Goal: Feedback & Contribution: Contribute content

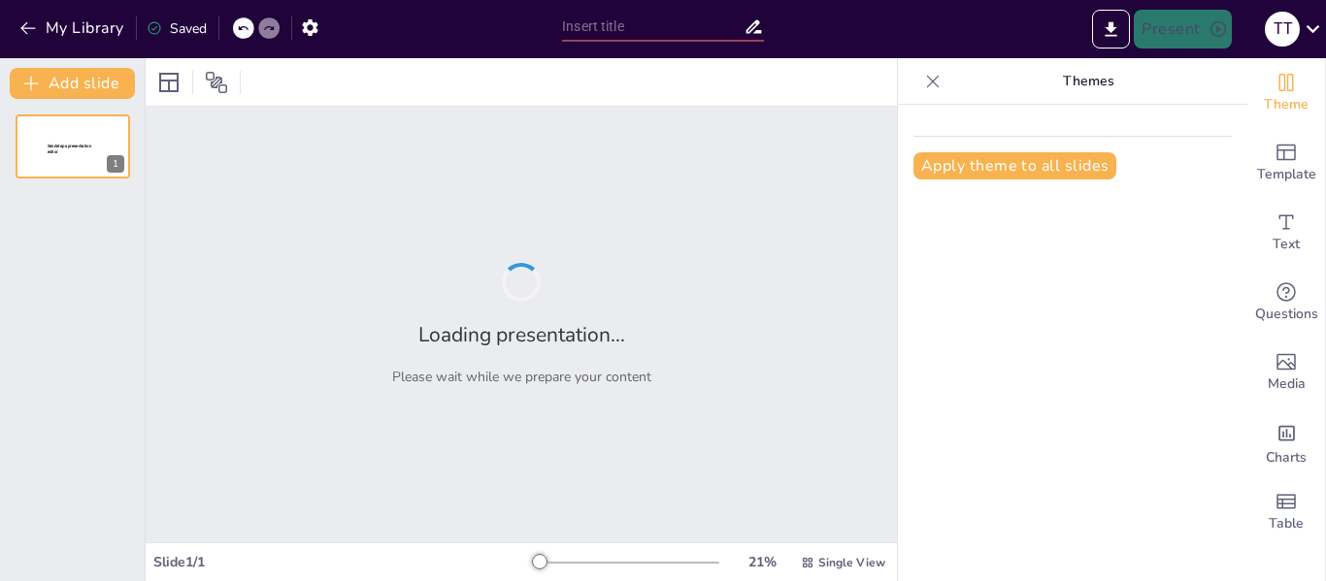
type input "Dasar-Dasar Matematika Diskrit: Konsep dan Implementasi dalam Informatika"
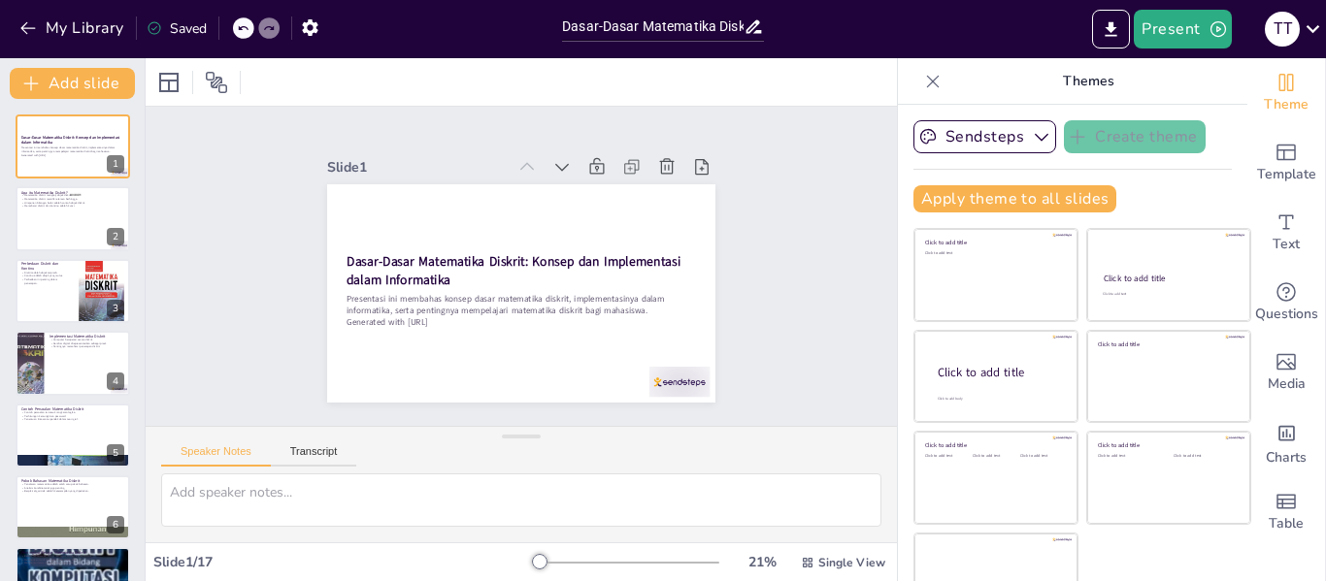
checkbox input "true"
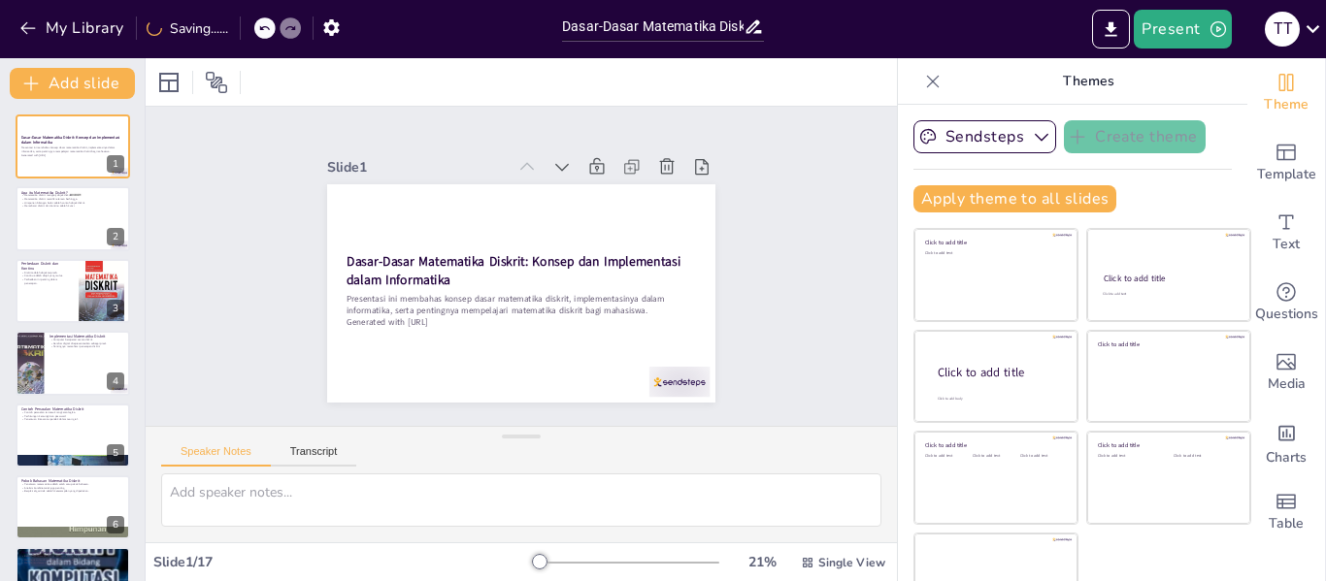
checkbox input "true"
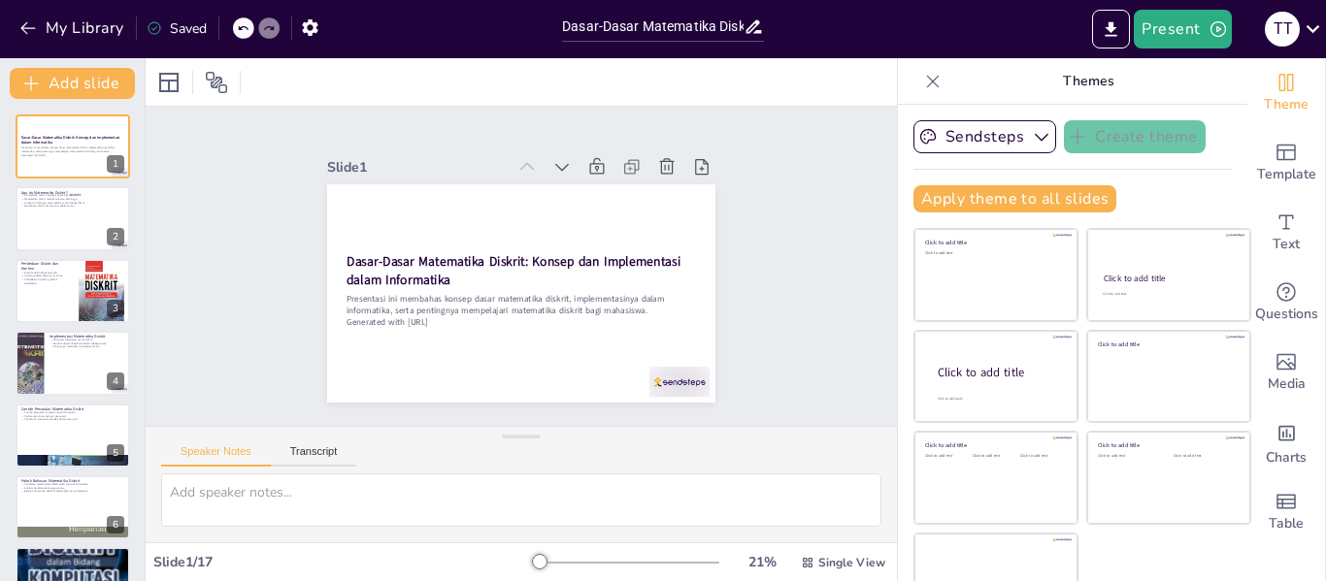
checkbox input "true"
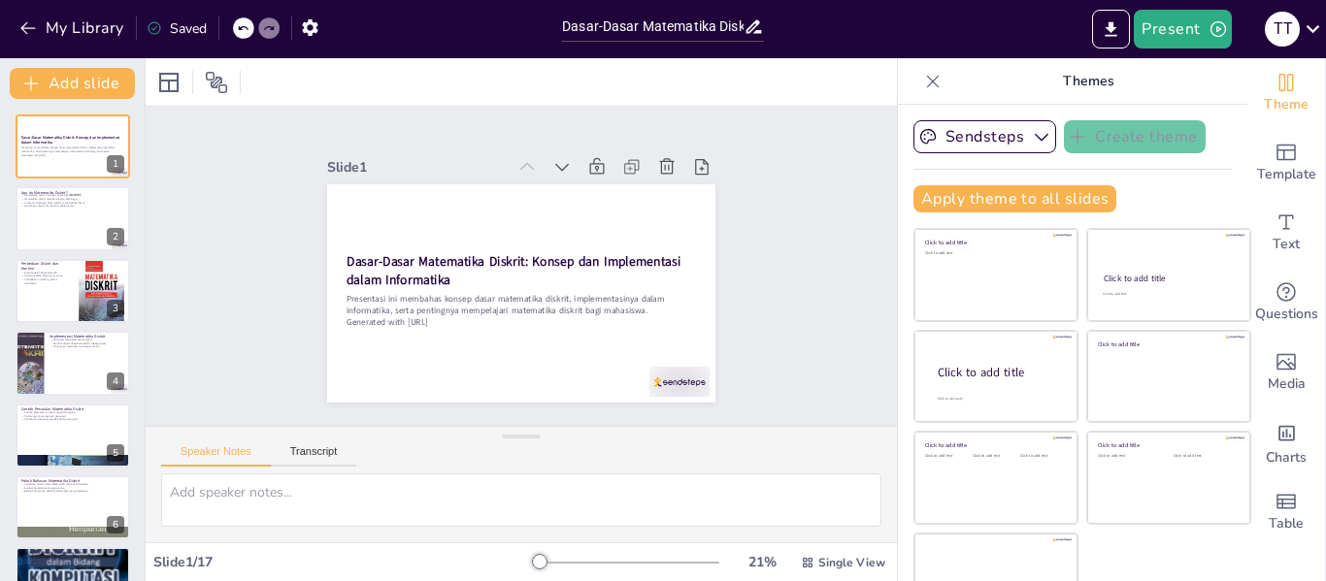
checkbox input "true"
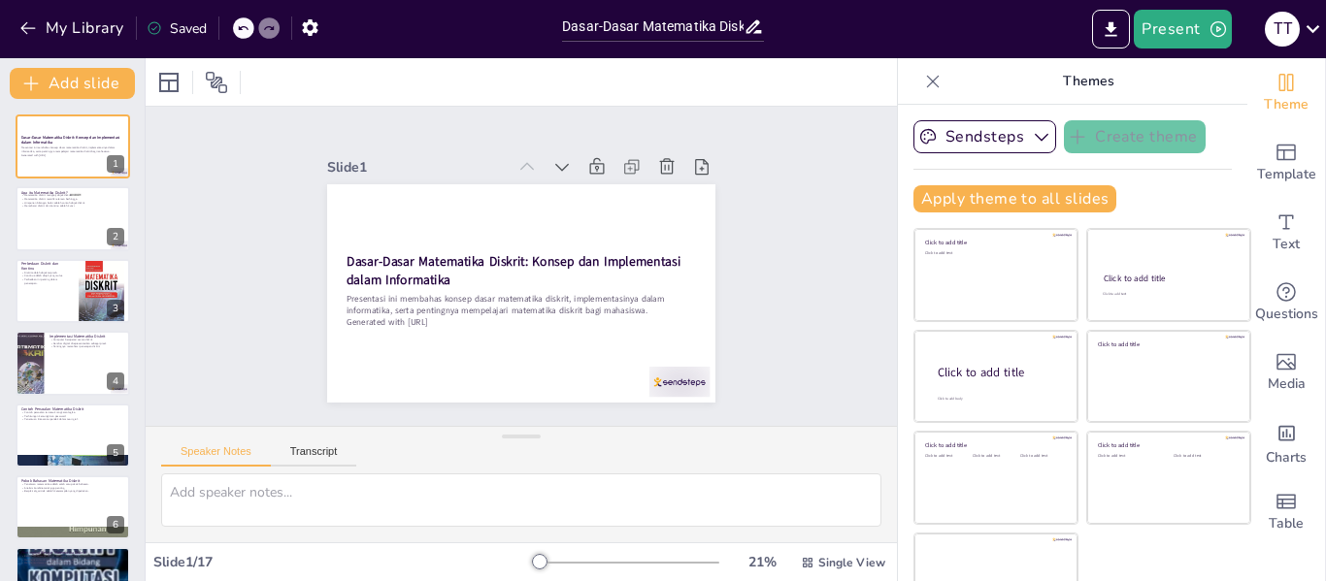
checkbox input "true"
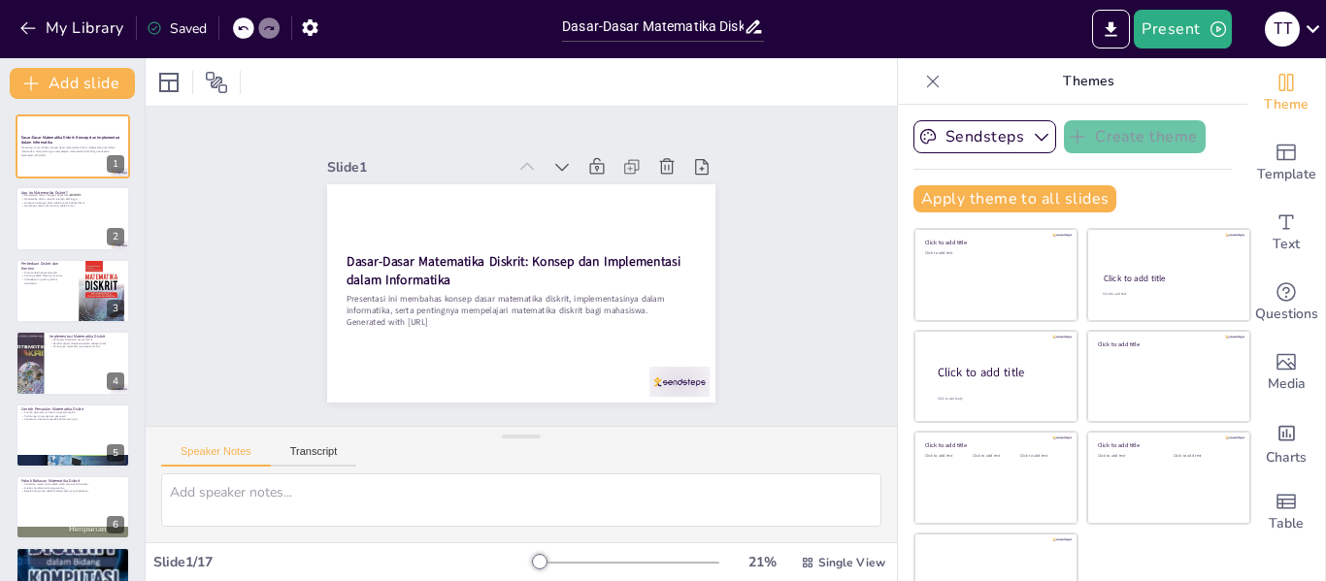
checkbox input "true"
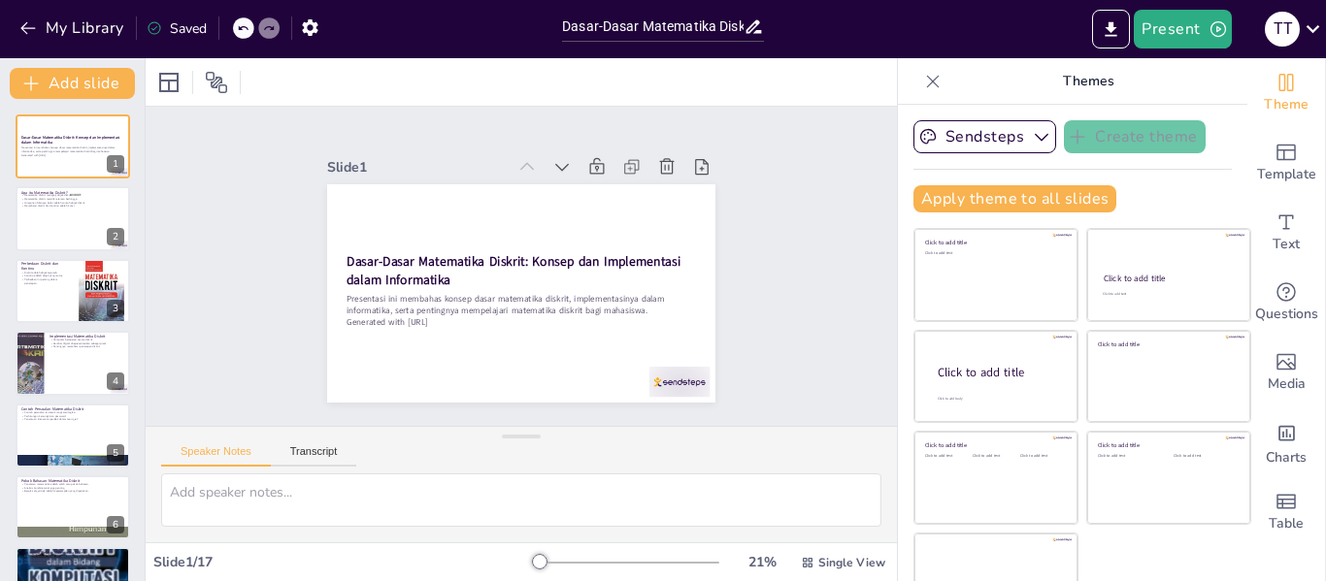
checkbox input "true"
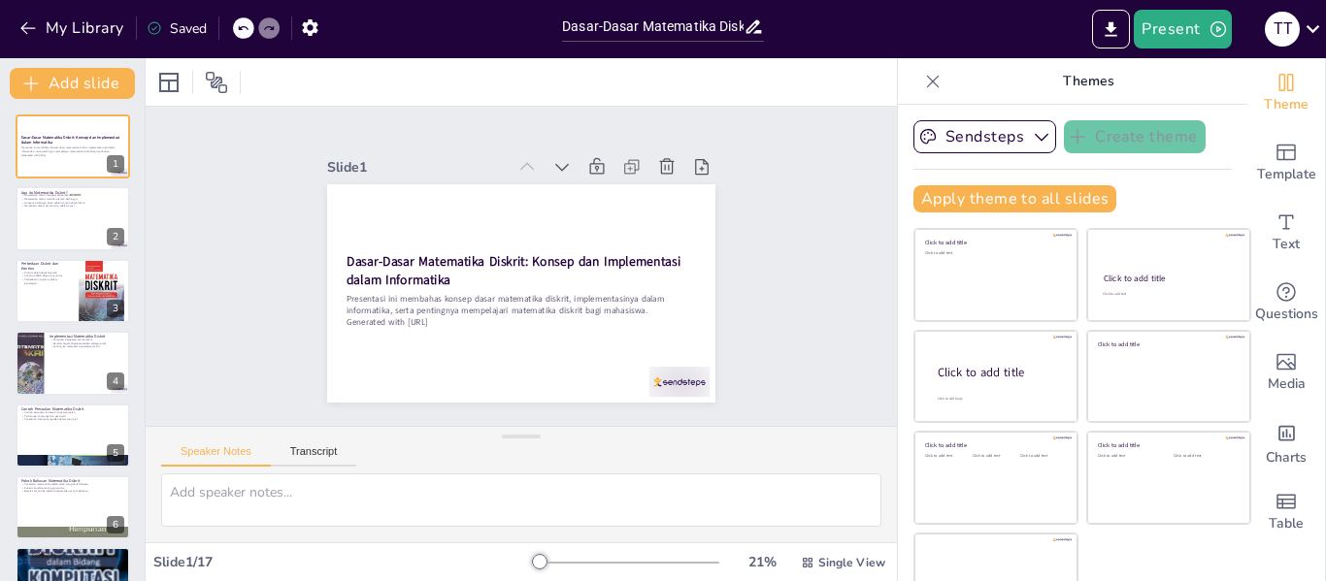
checkbox input "true"
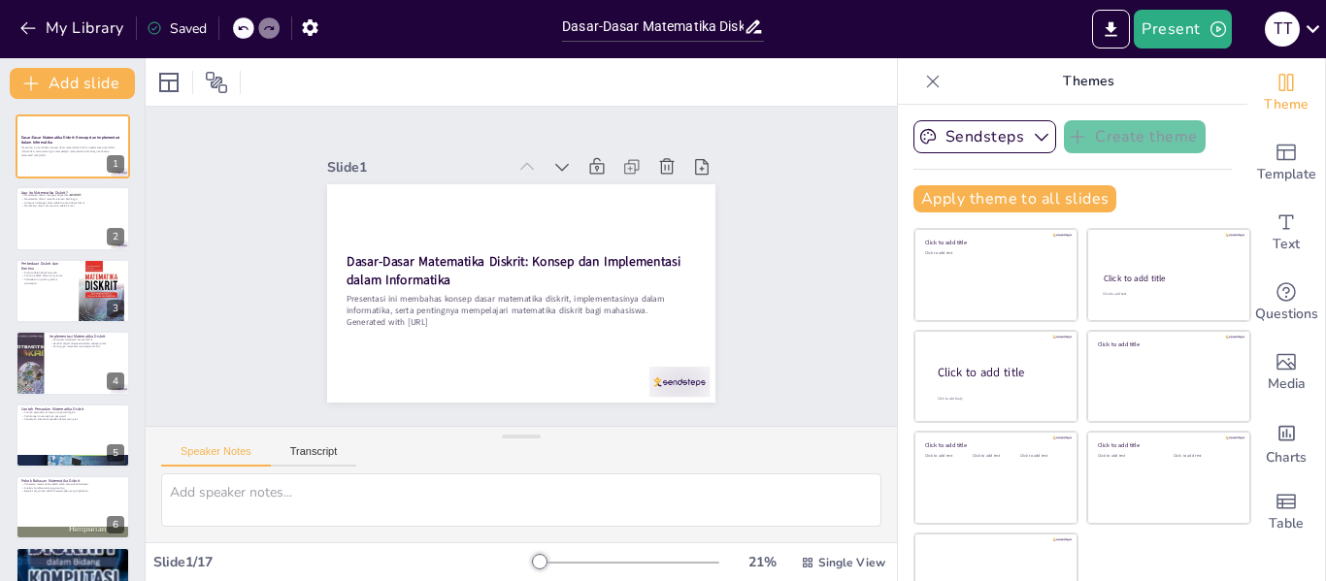
checkbox input "true"
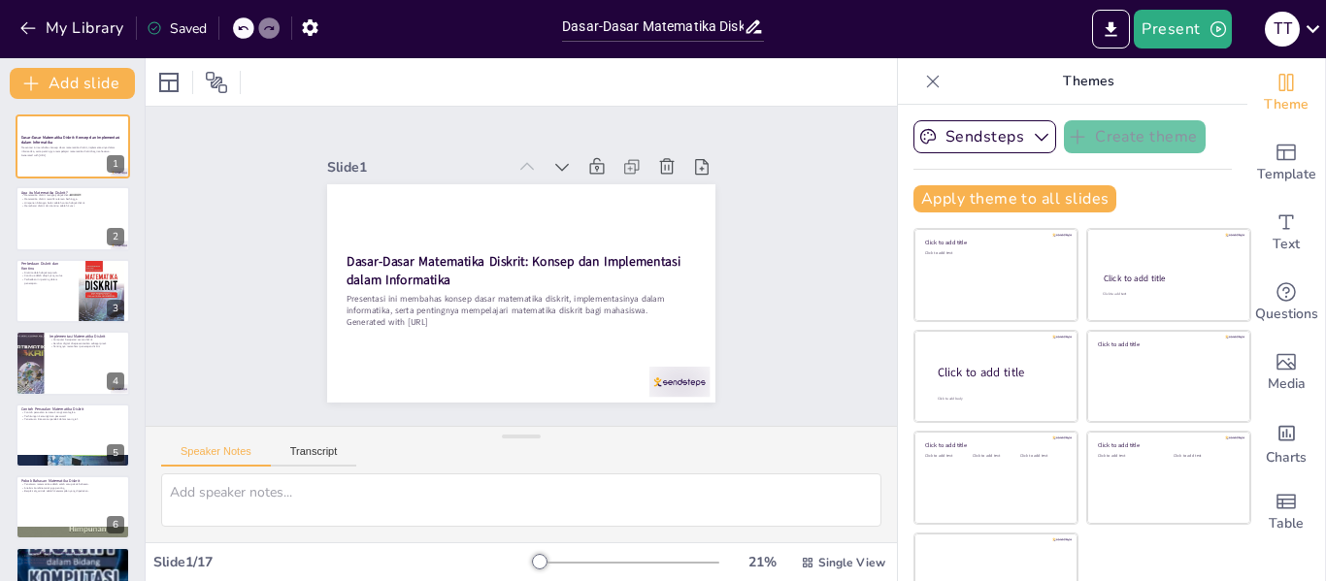
checkbox input "true"
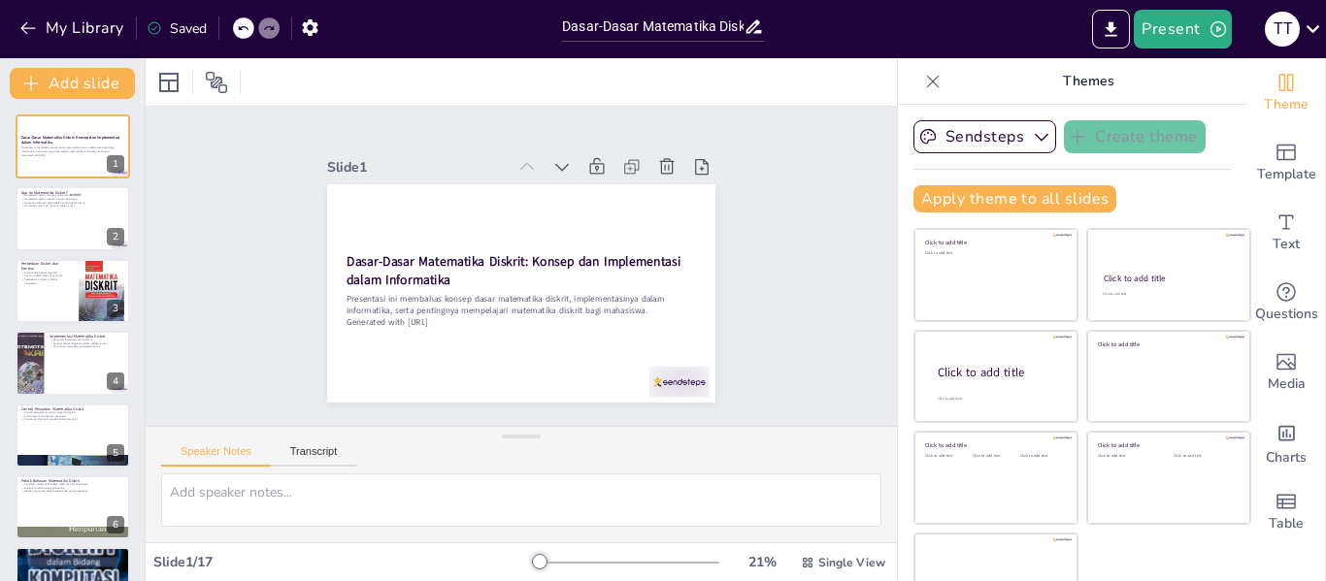
checkbox input "true"
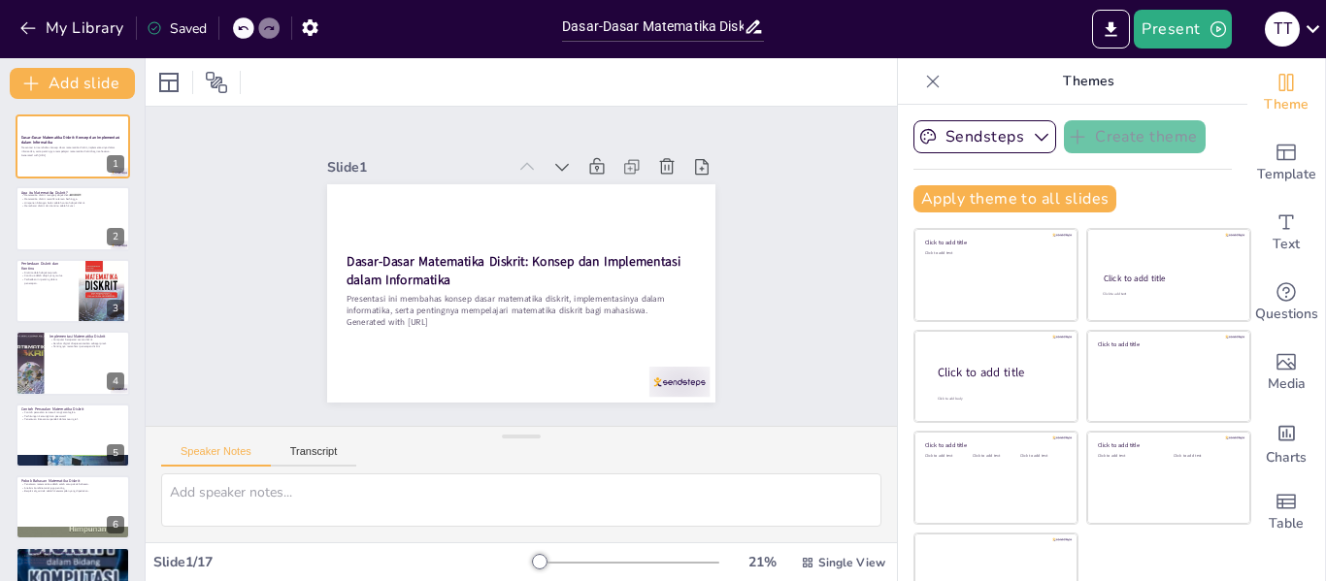
checkbox input "true"
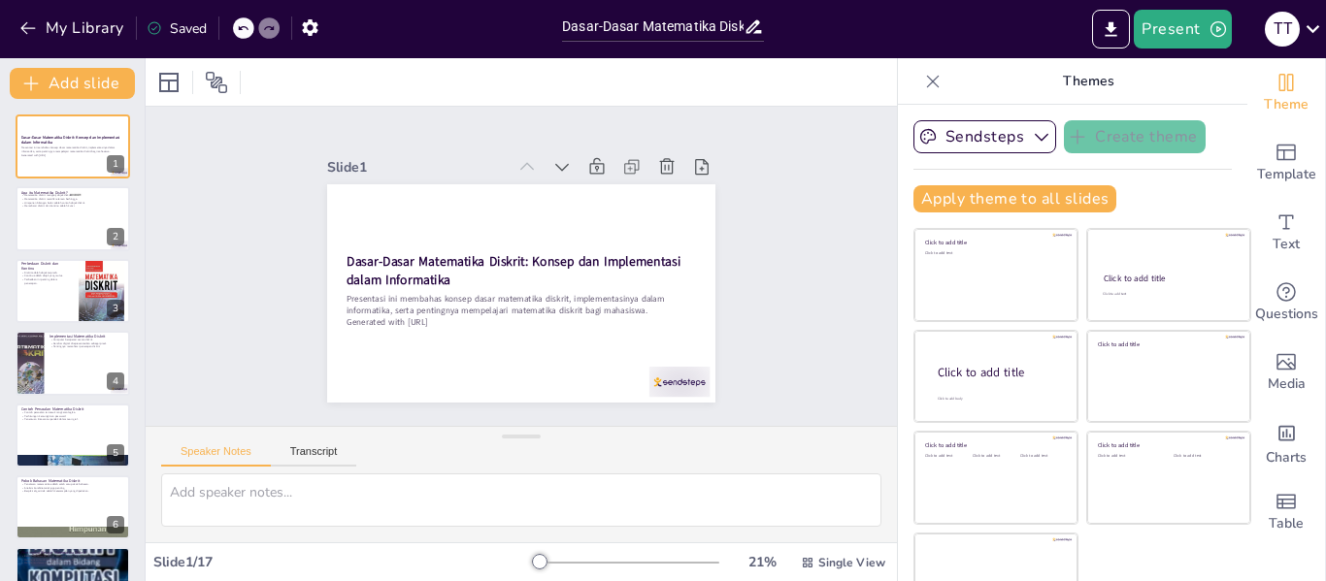
checkbox input "true"
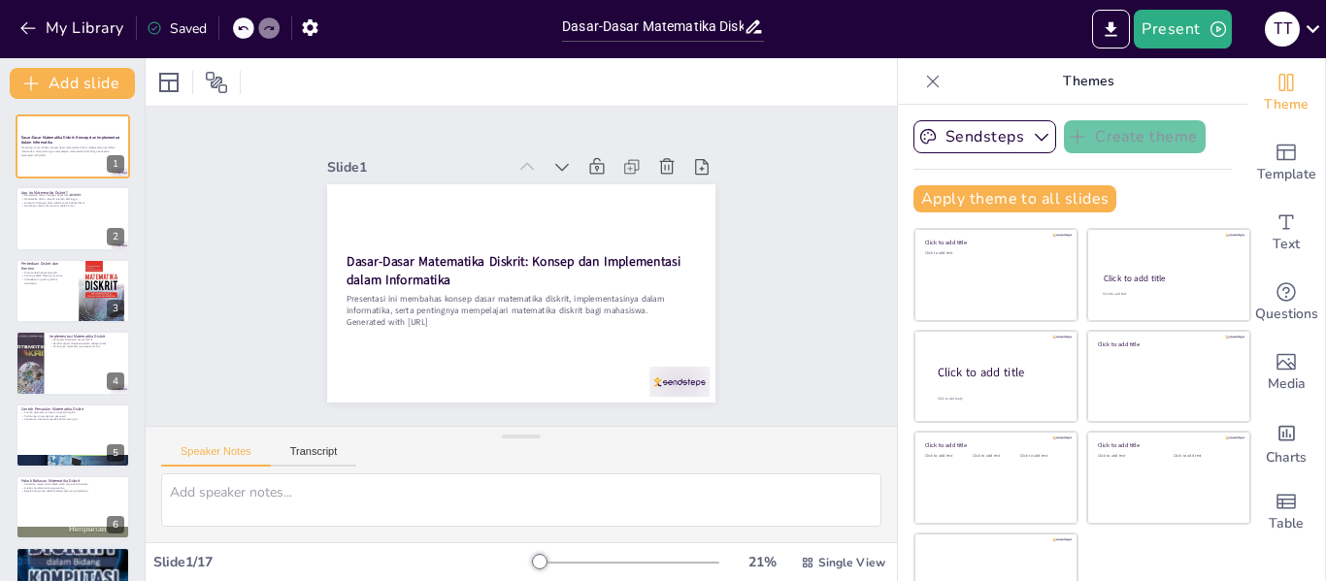
click at [53, 294] on div at bounding box center [73, 291] width 115 height 64
type textarea "Memahami bahwa objek diskrit tidak terhubung membantu mahasiswa dalam memahami …"
checkbox input "true"
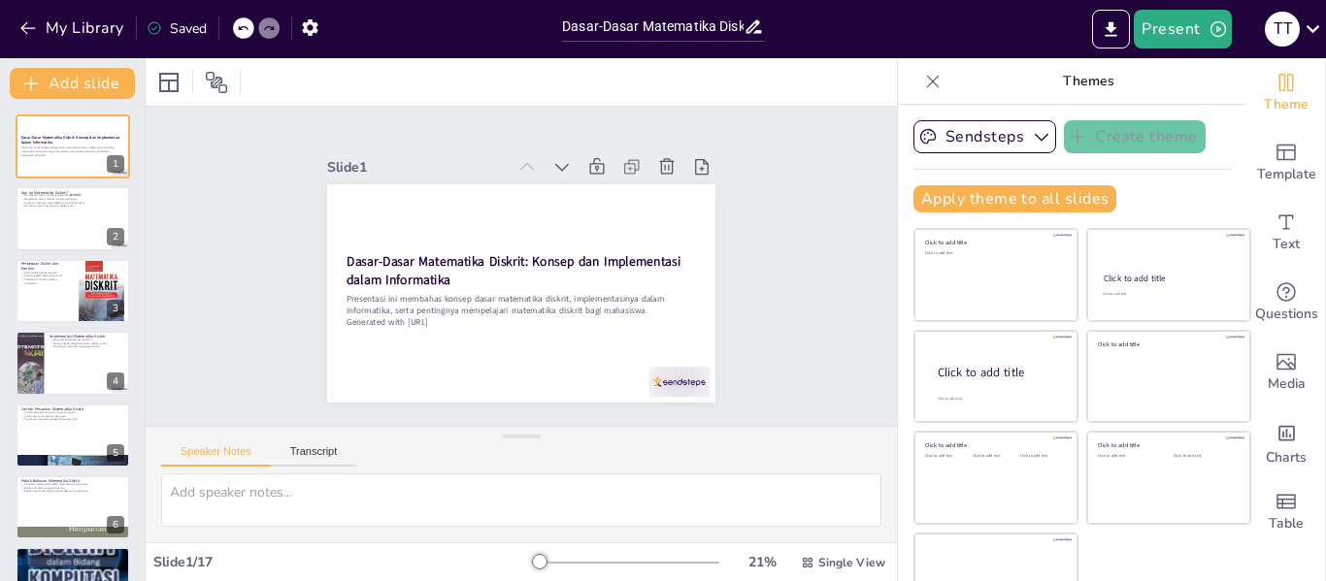
checkbox input "true"
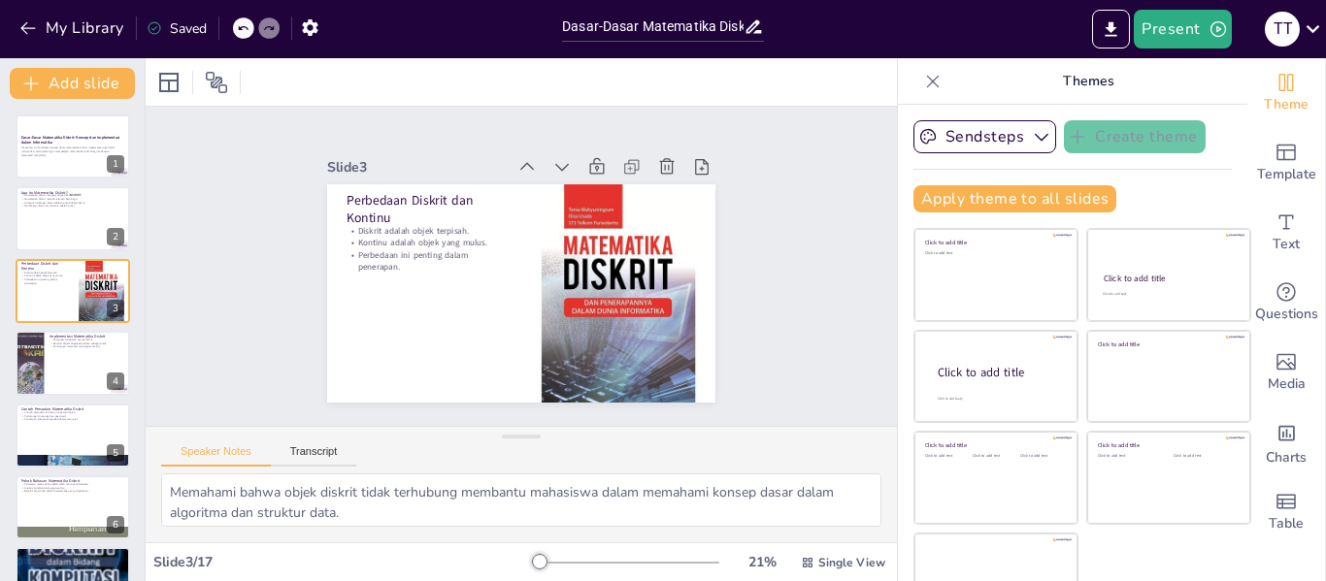
checkbox input "true"
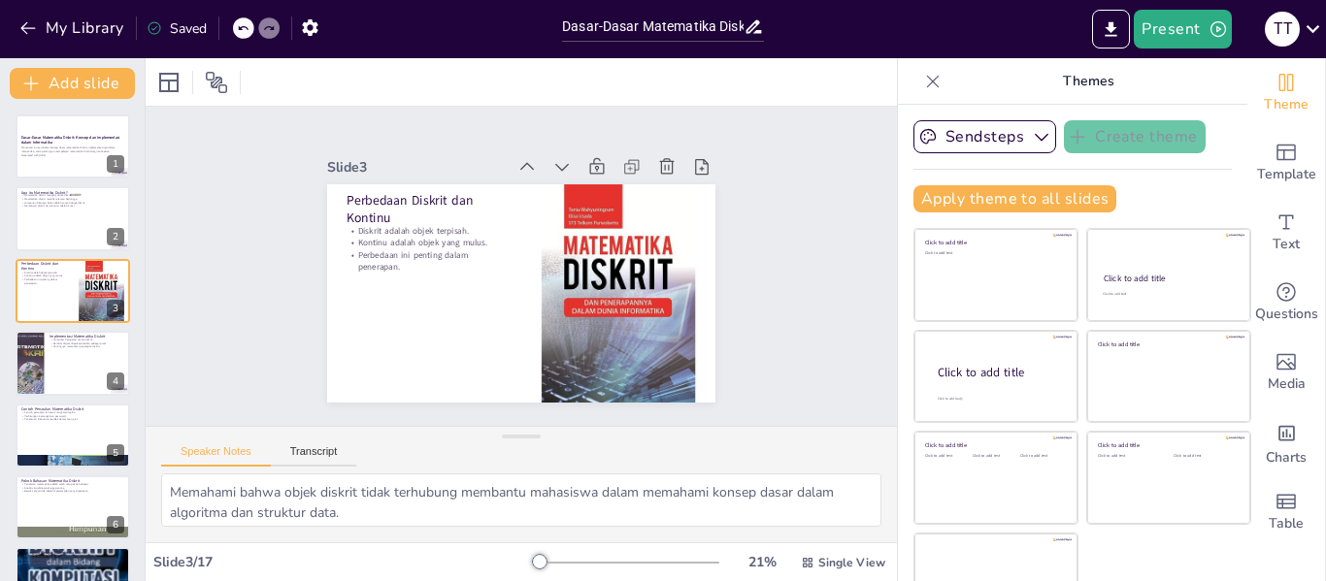
checkbox input "true"
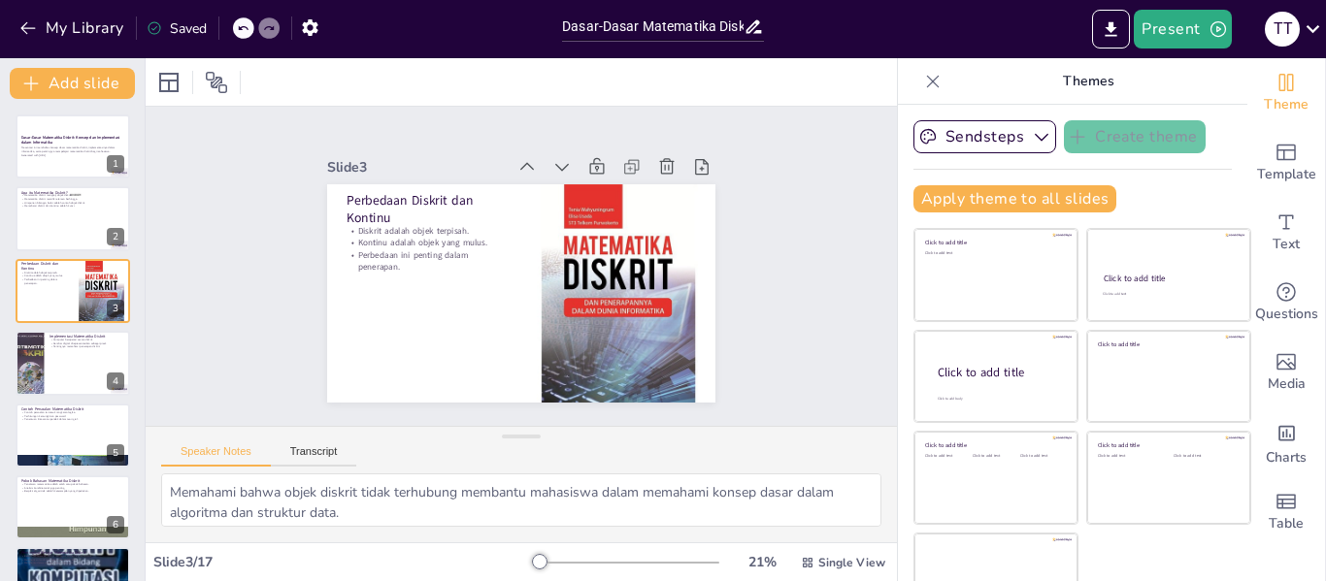
checkbox input "true"
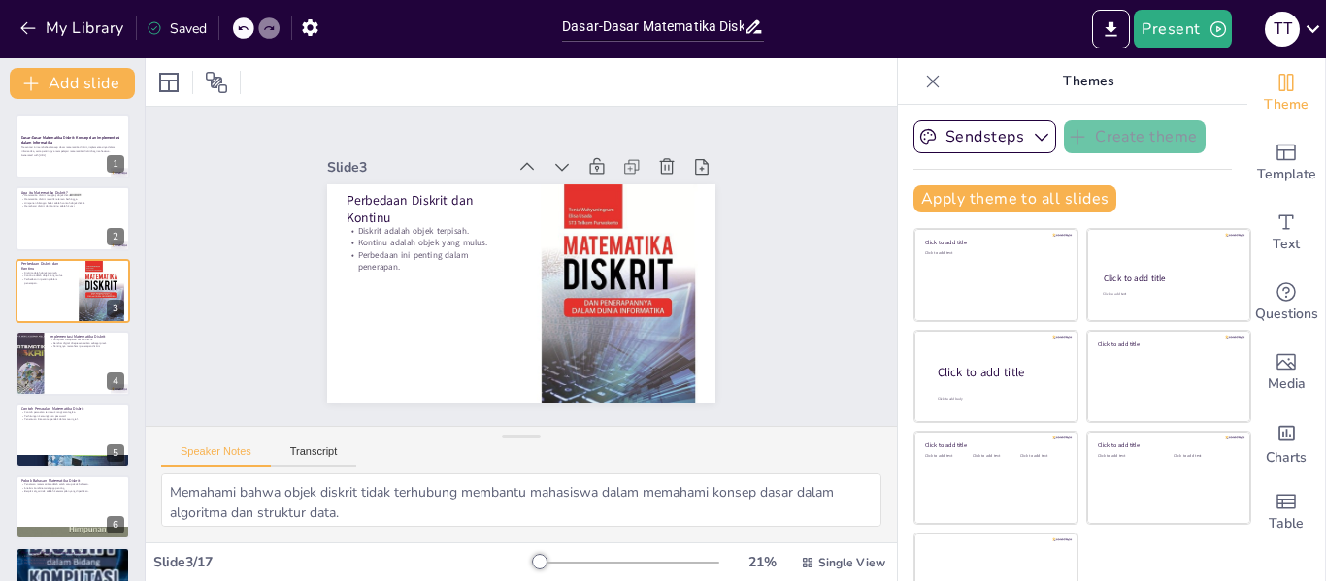
click at [68, 358] on div at bounding box center [73, 363] width 115 height 64
type textarea "Memahami cara komputer beroperasi membantu mahasiswa dalam pengembangan perangk…"
checkbox input "true"
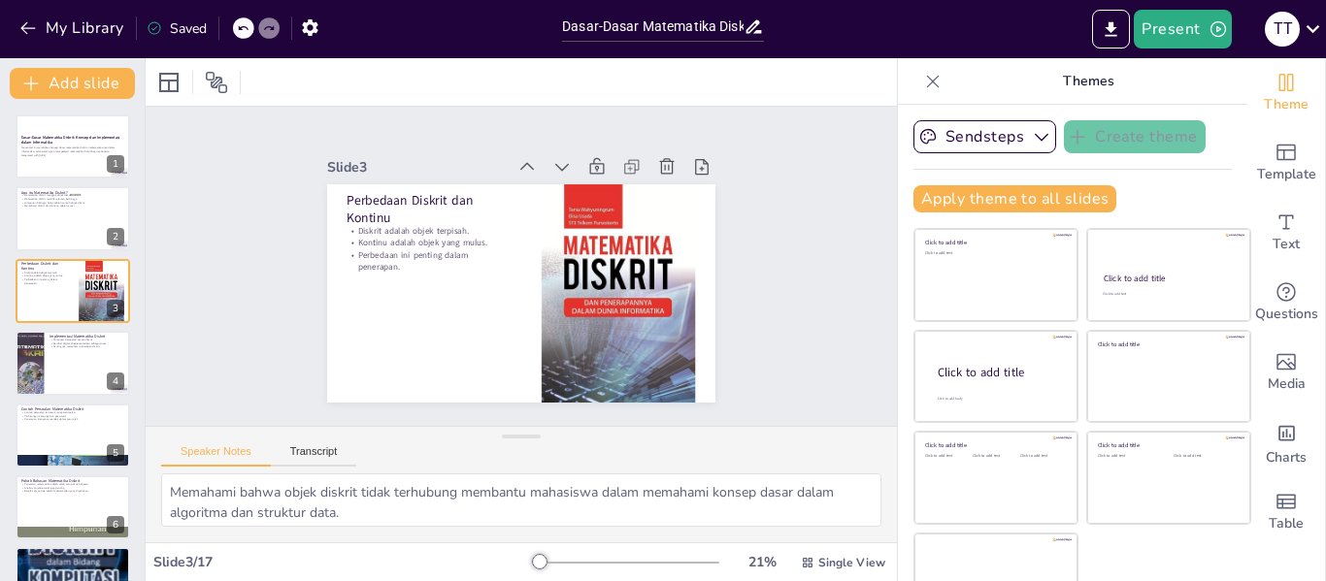
checkbox input "true"
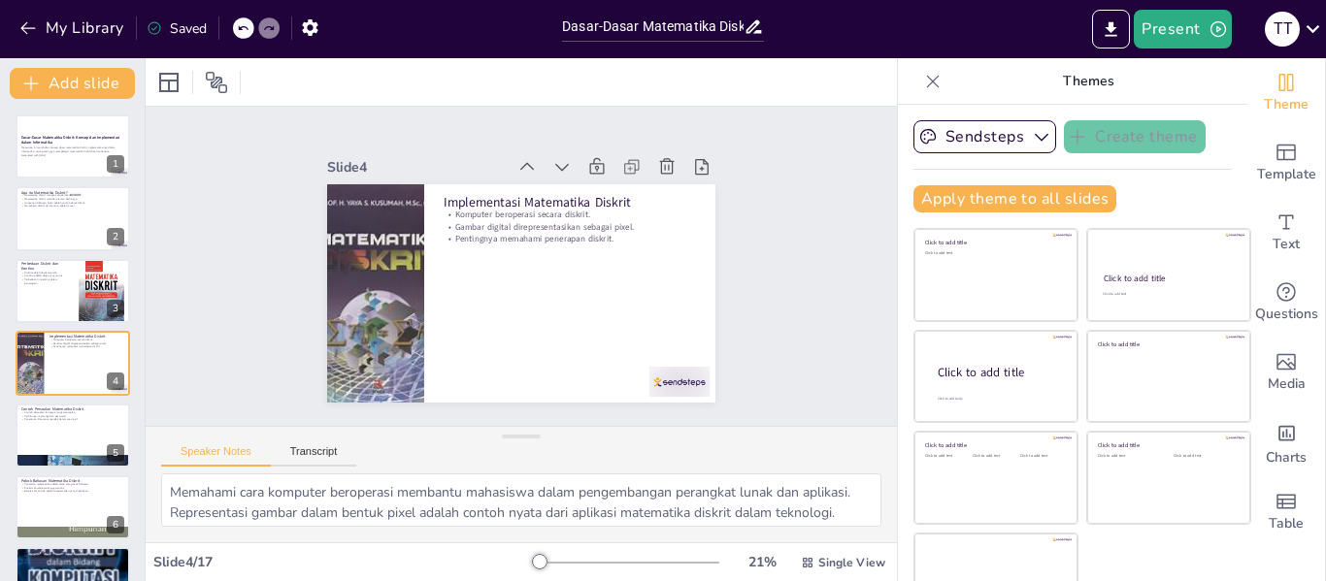
scroll to position [23, 0]
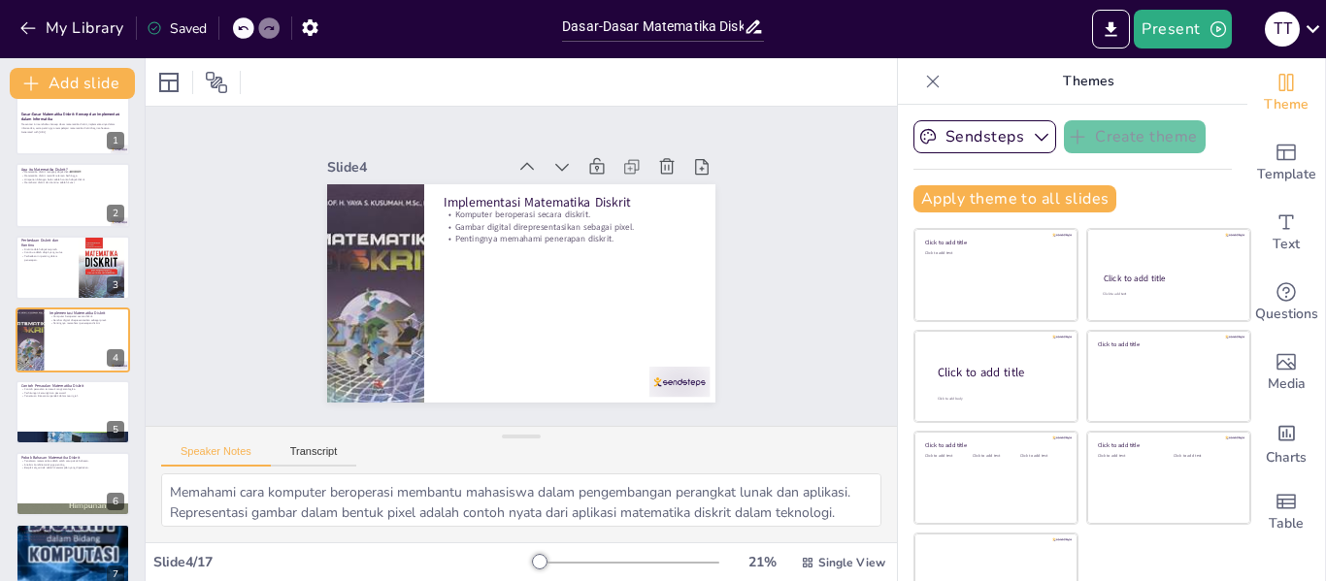
checkbox input "true"
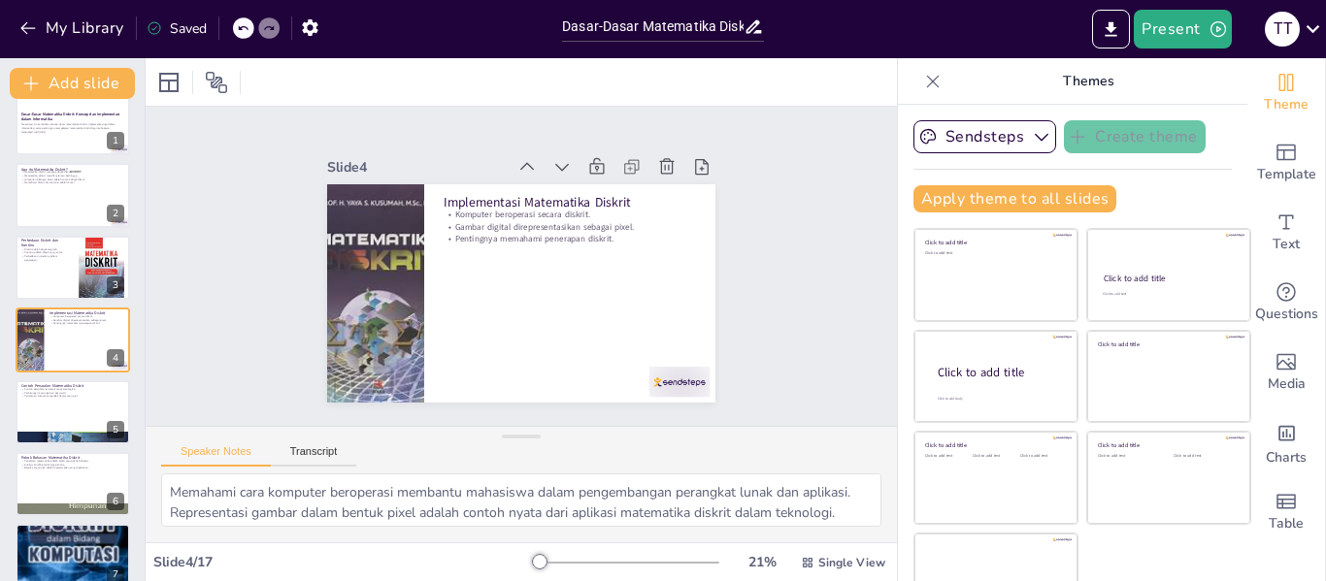
checkbox input "true"
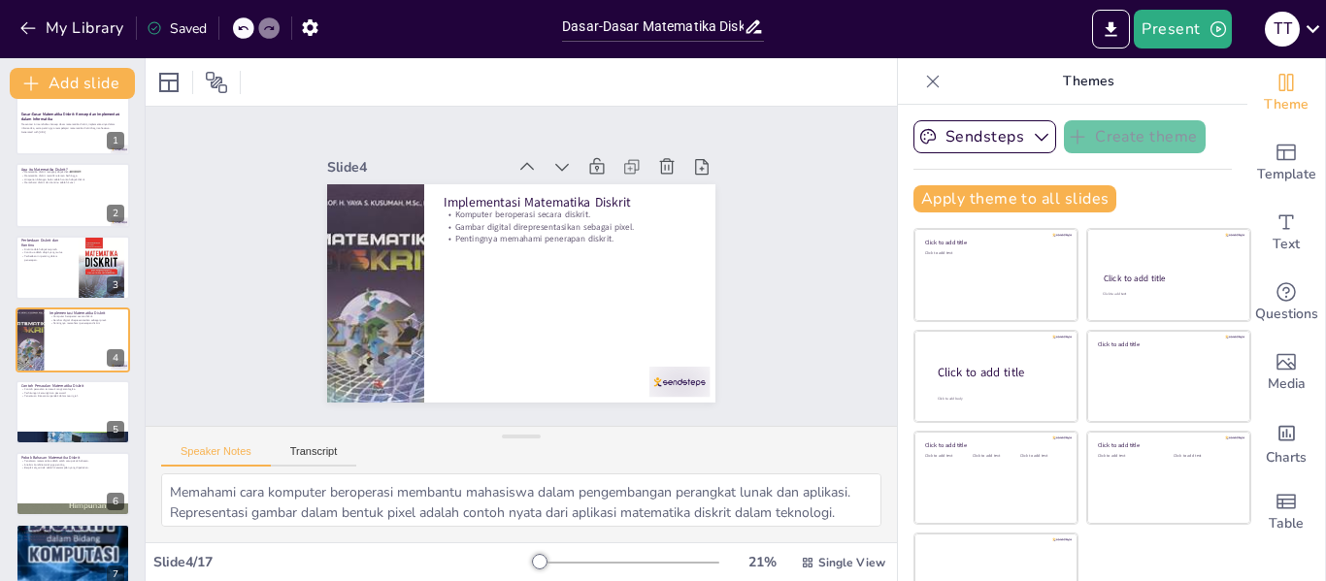
checkbox input "true"
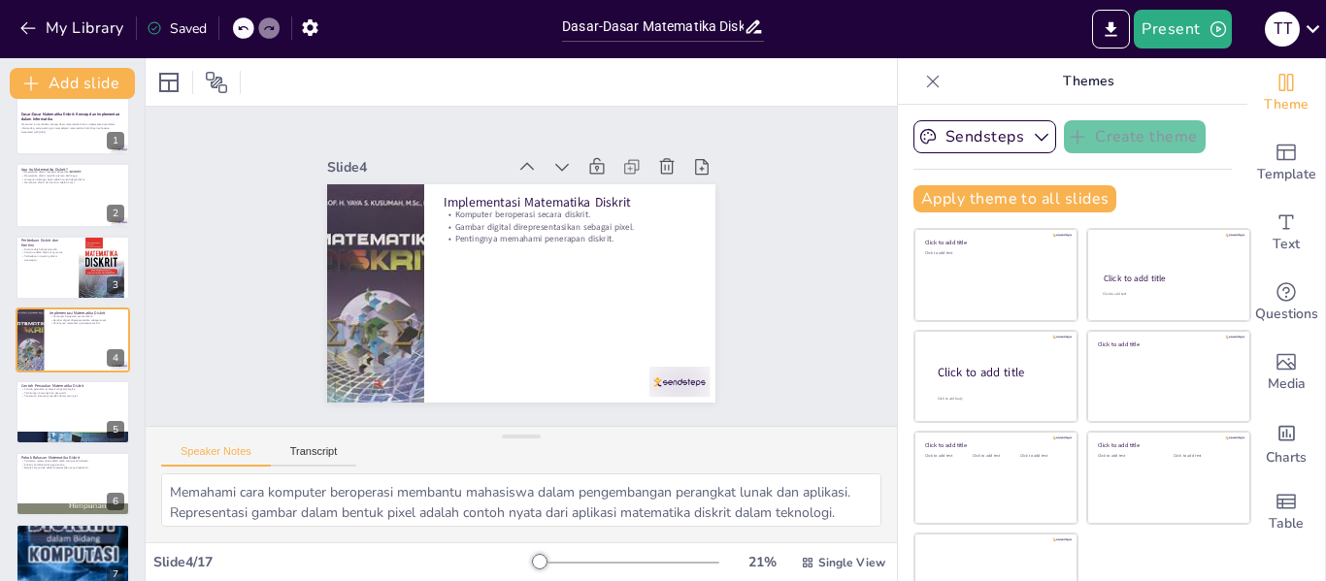
checkbox input "true"
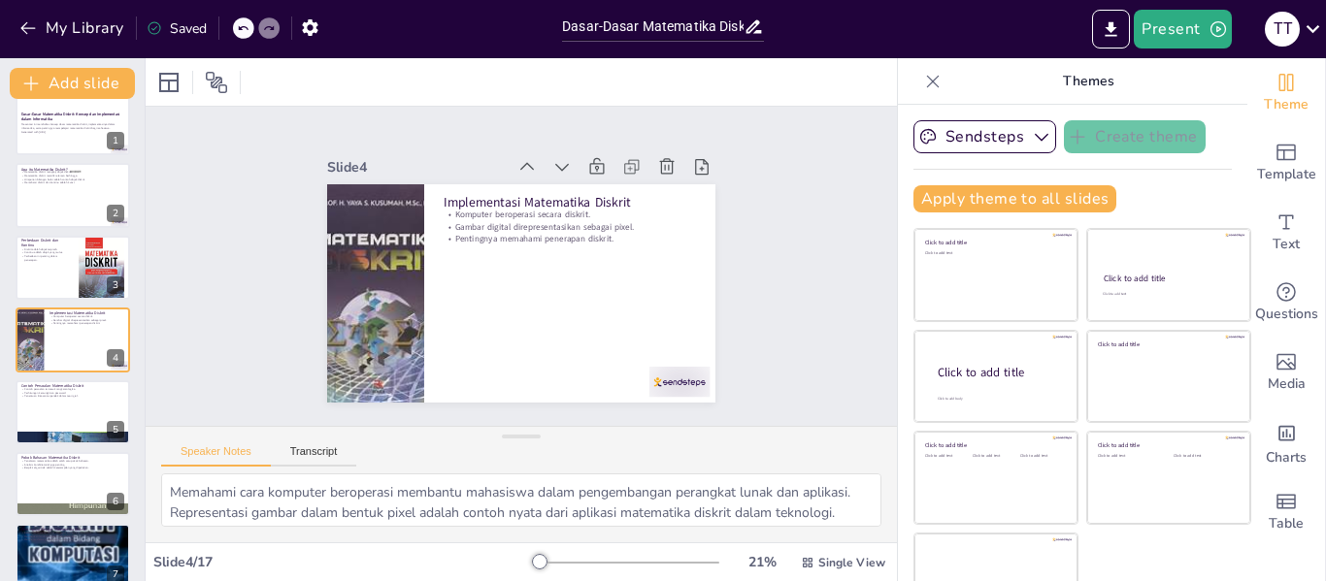
click at [64, 440] on div at bounding box center [73, 437] width 115 height 115
type textarea "Rangkaian logika adalah contoh penting dalam desain sirkuit dan pemrograman. Me…"
checkbox input "true"
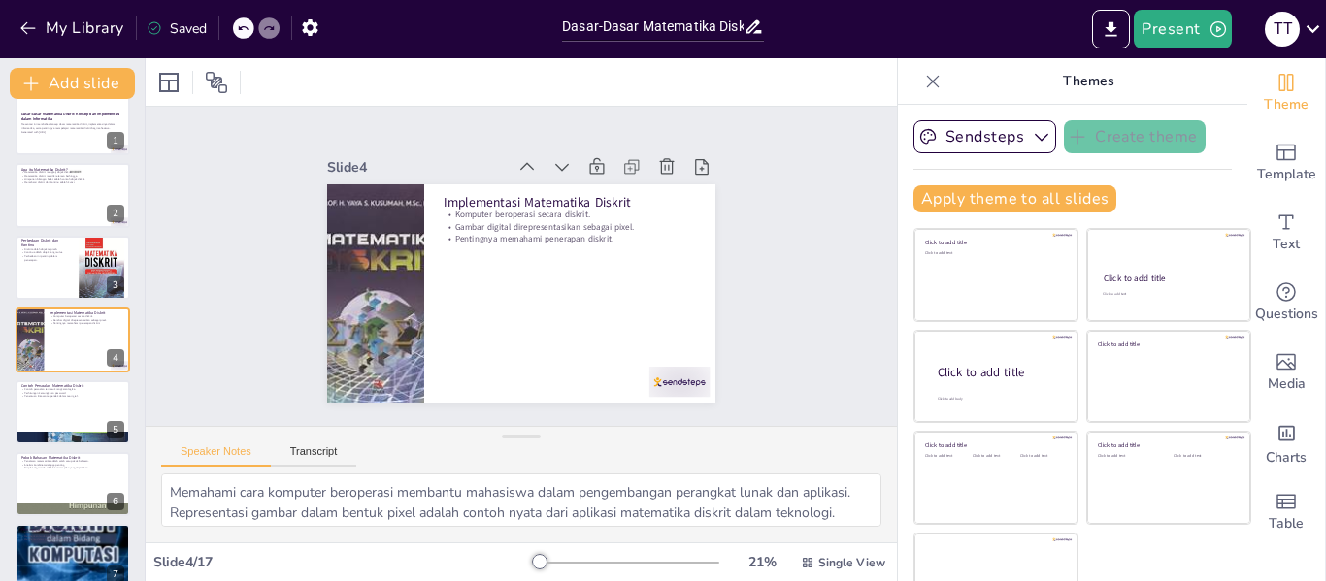
checkbox input "true"
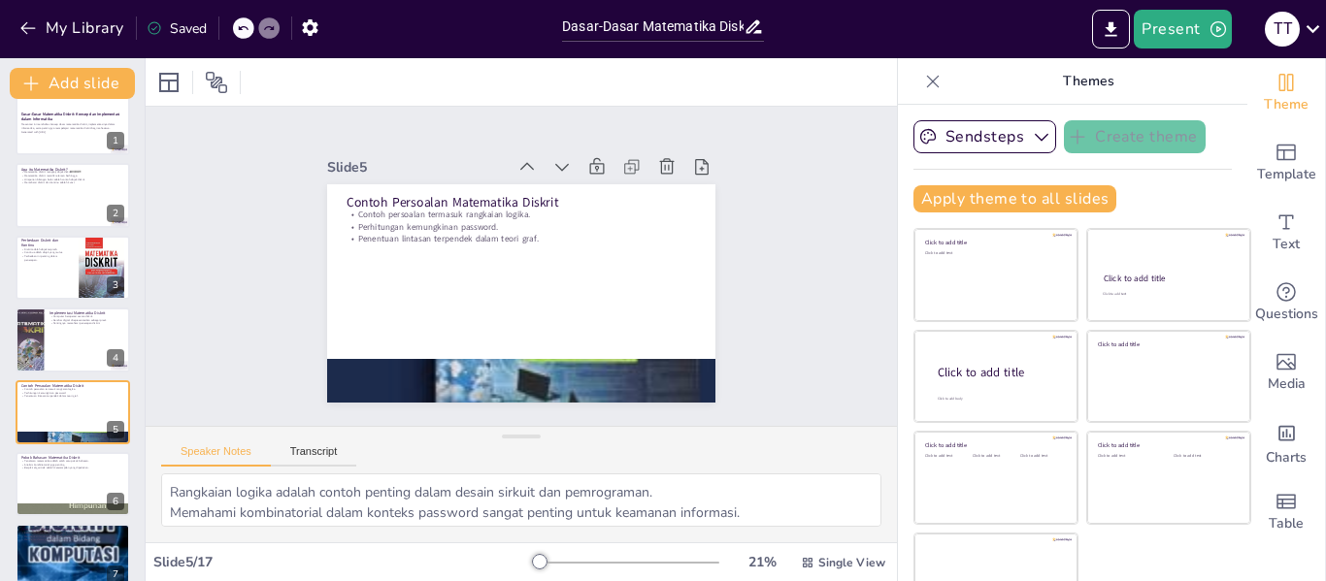
scroll to position [95, 0]
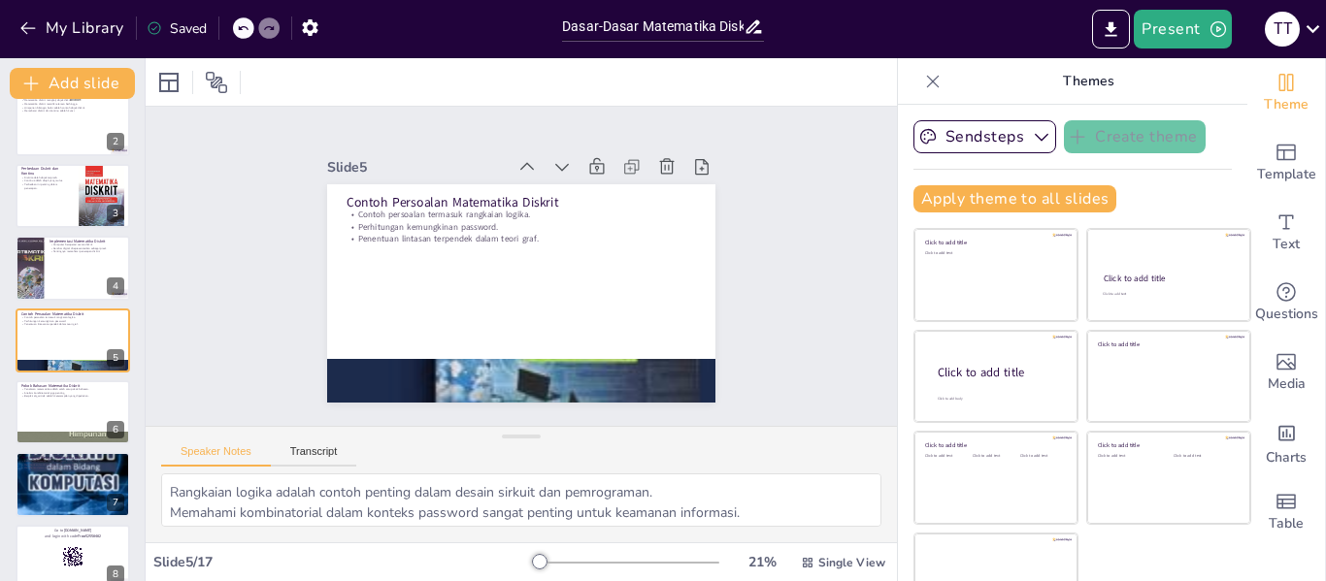
checkbox input "true"
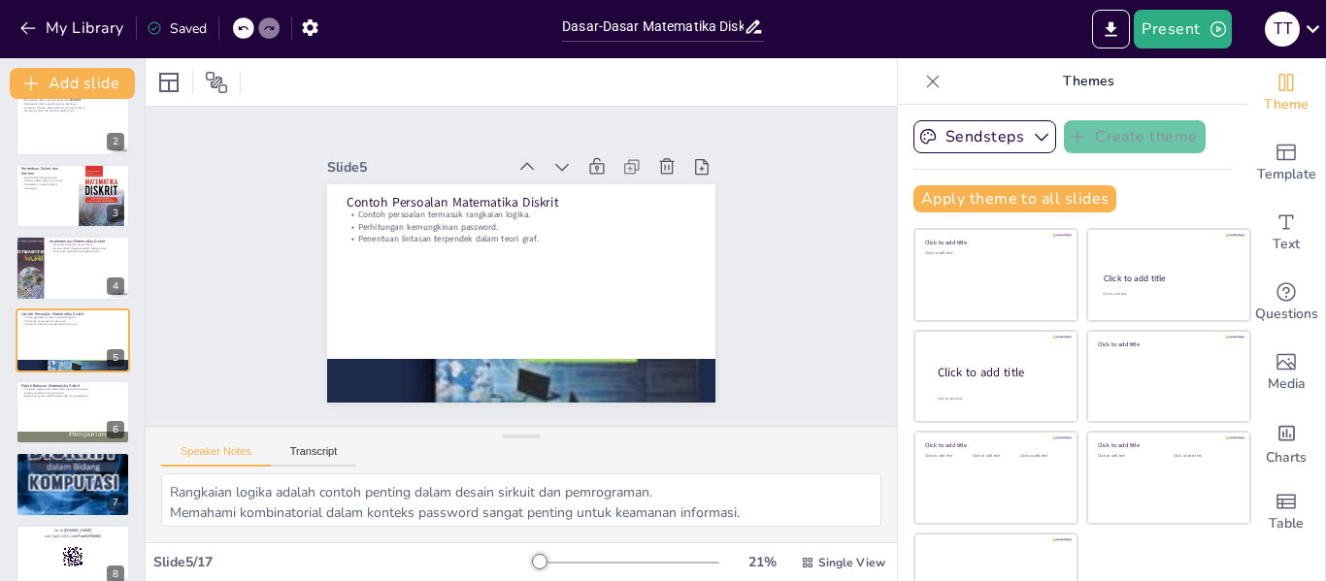
checkbox input "true"
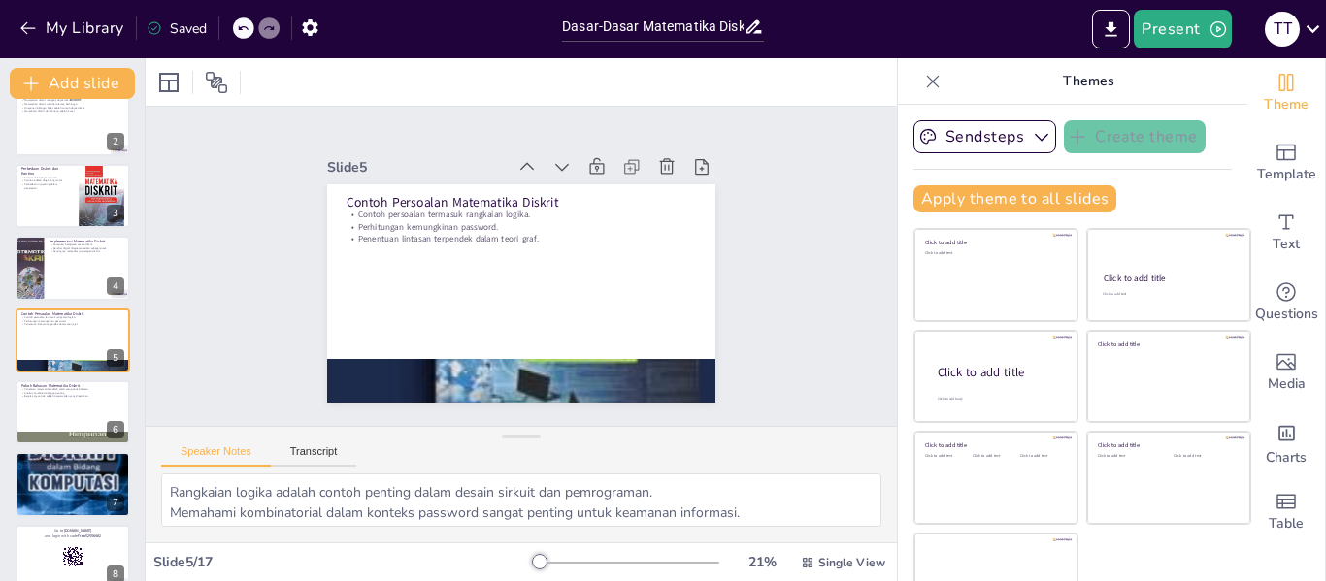
checkbox input "true"
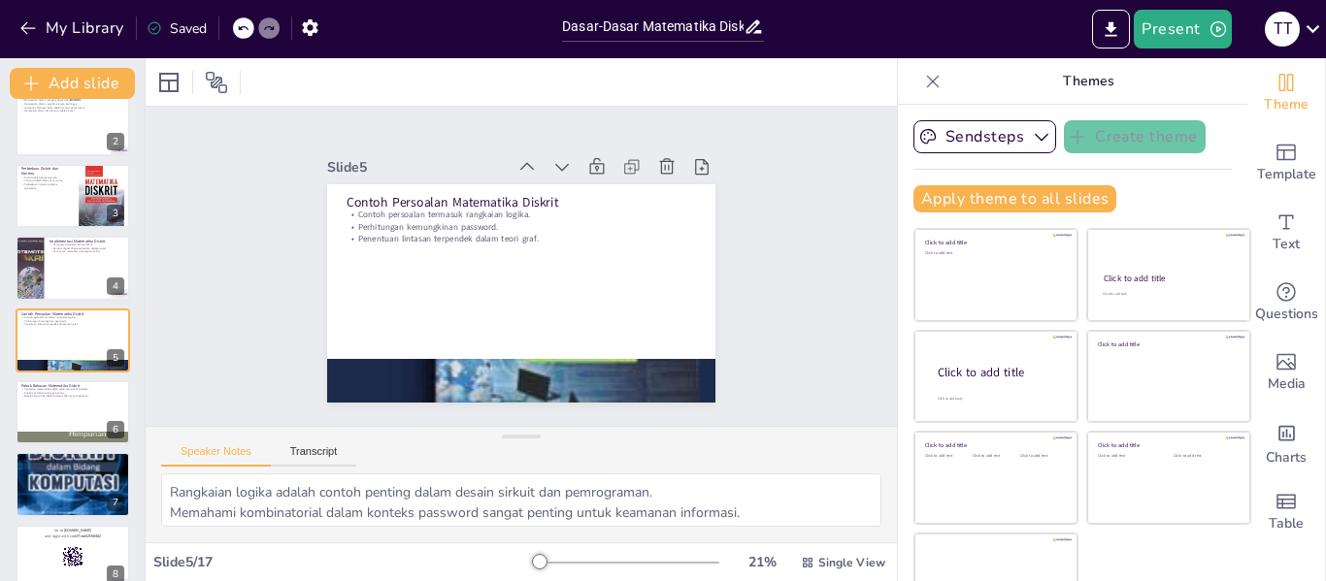
checkbox input "true"
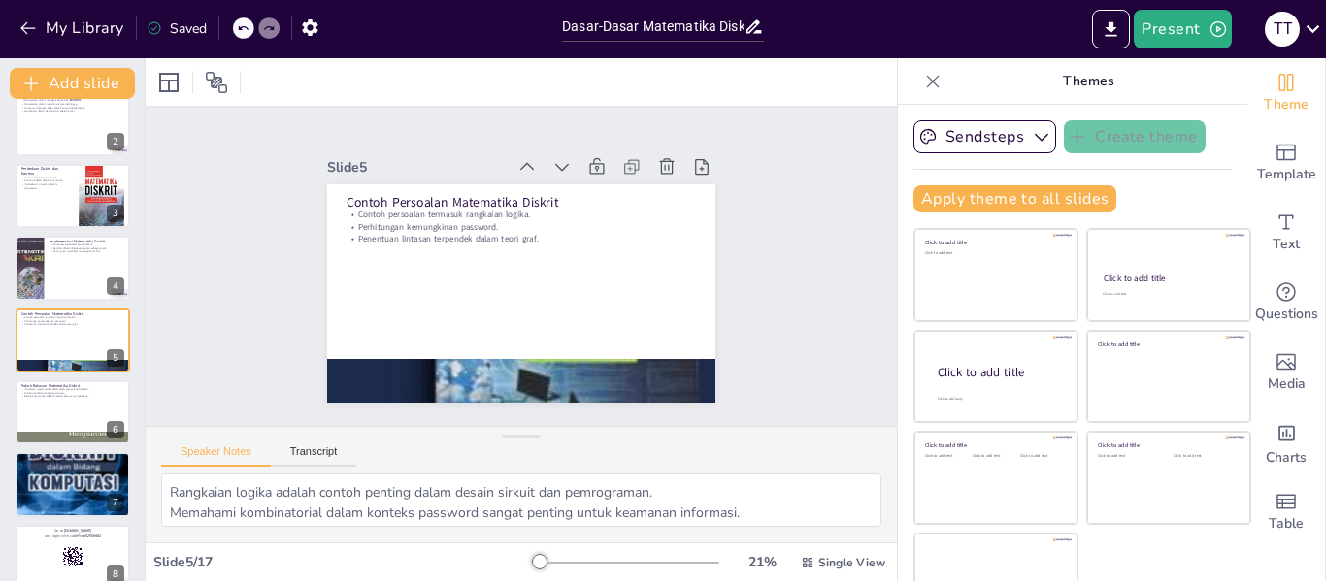
click at [62, 486] on div at bounding box center [73, 485] width 115 height 170
type textarea "Berpikir matematis adalah keterampilan penting yang diperlukan dalam banyak bid…"
checkbox input "true"
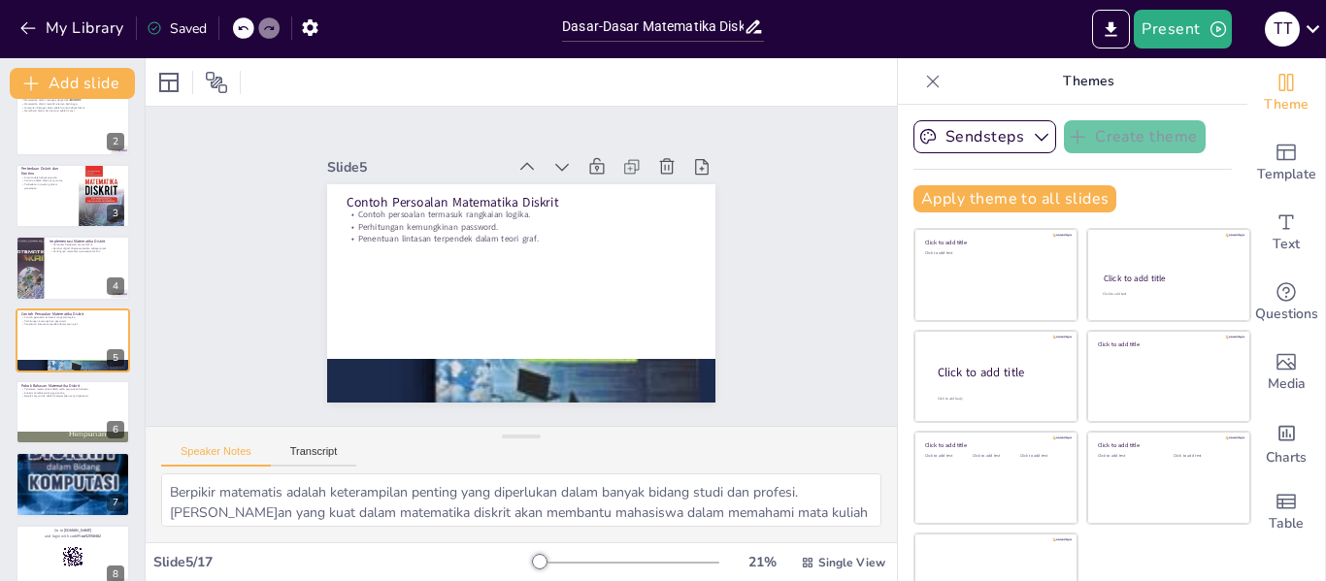
checkbox input "true"
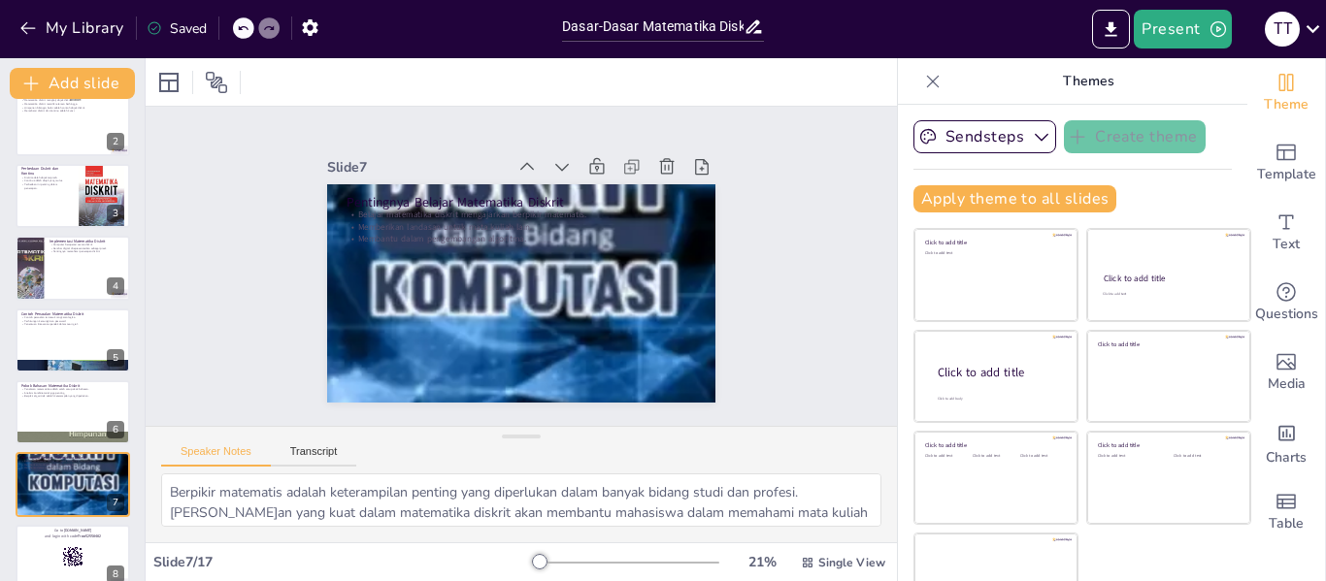
scroll to position [240, 0]
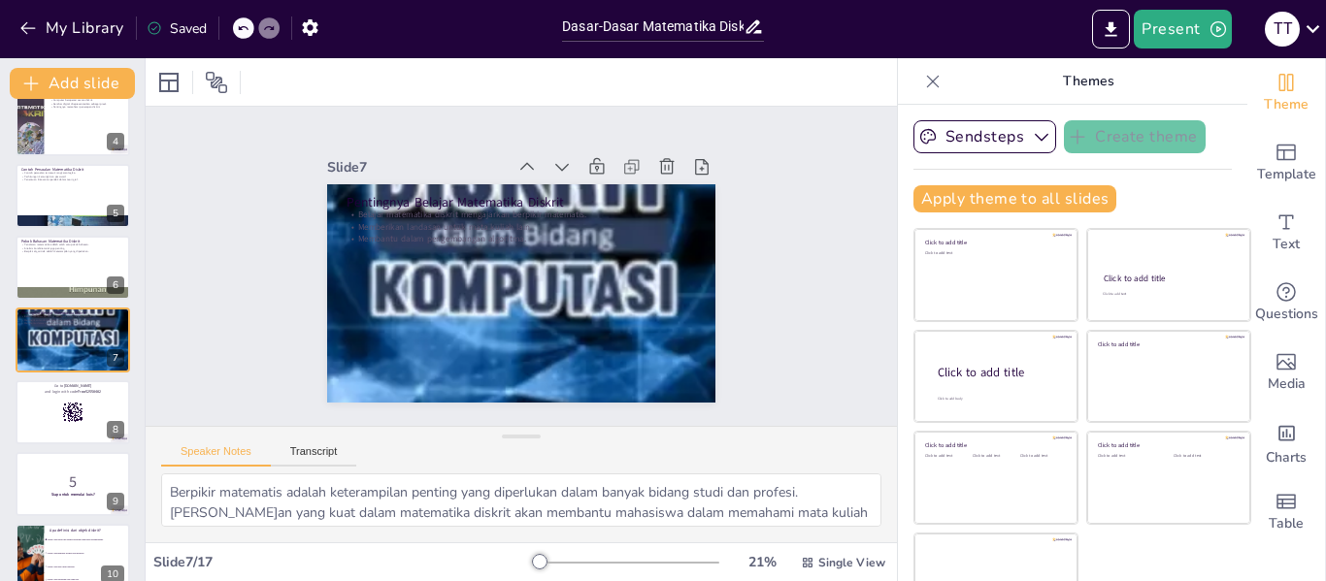
checkbox input "true"
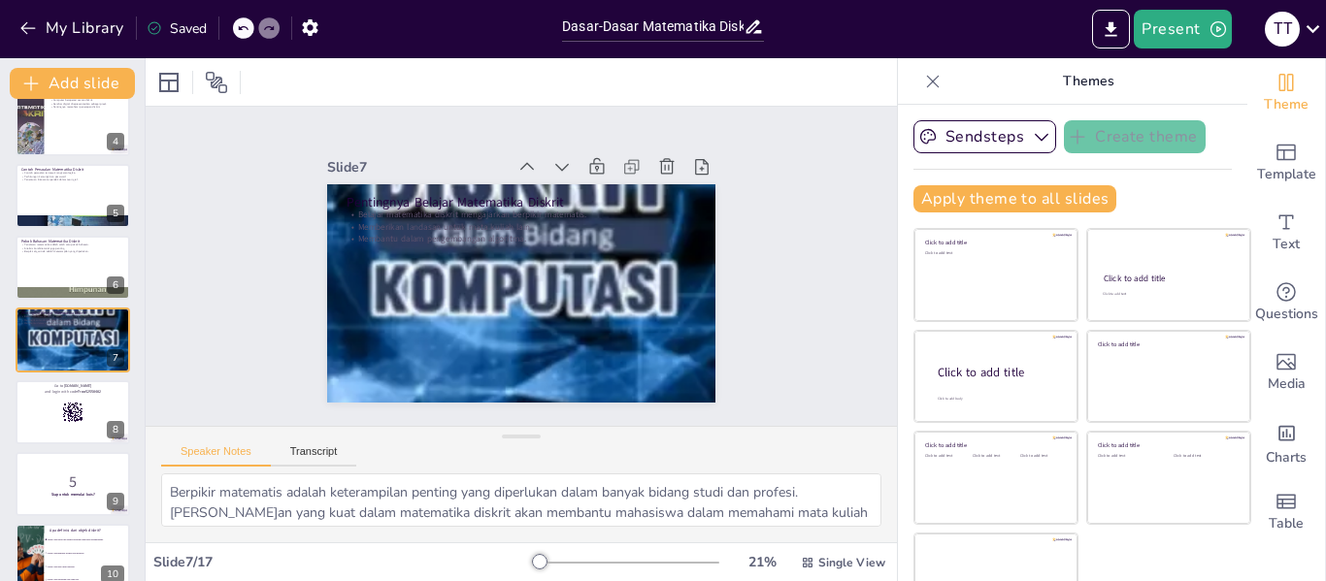
checkbox input "true"
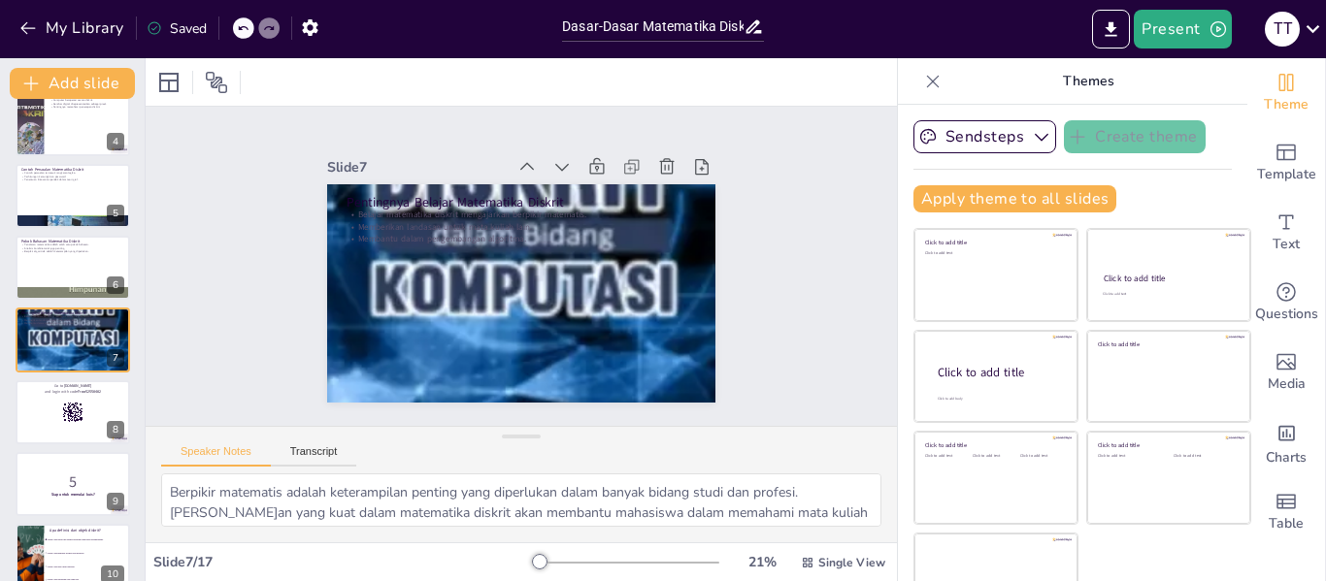
checkbox input "true"
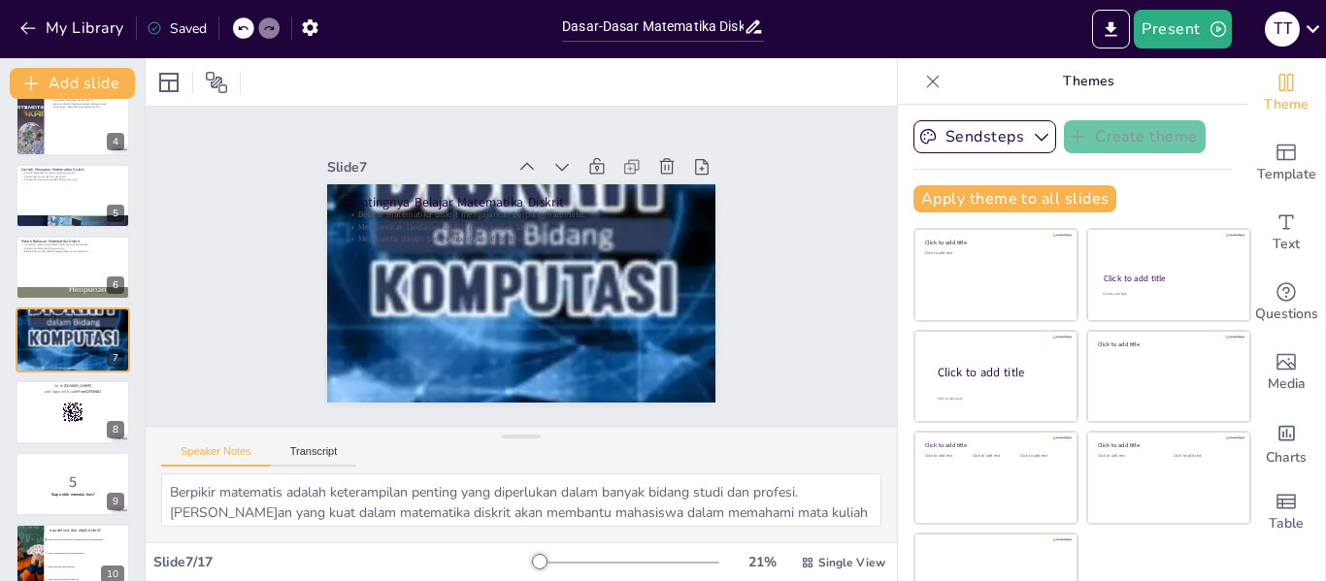
checkbox input "true"
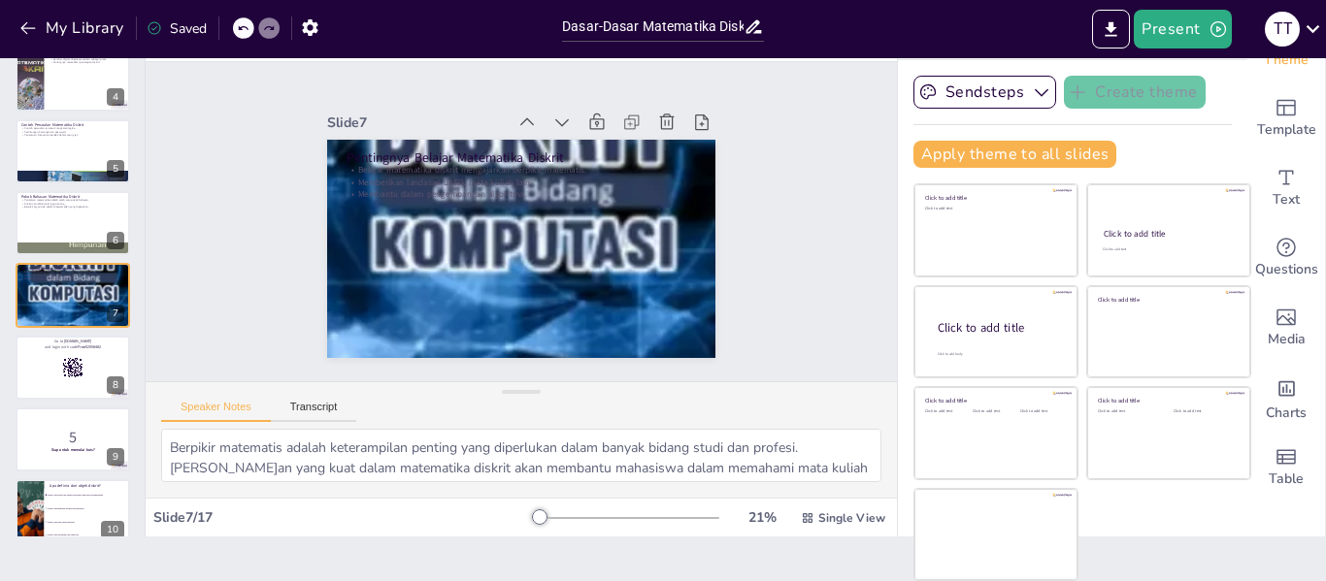
scroll to position [337, 0]
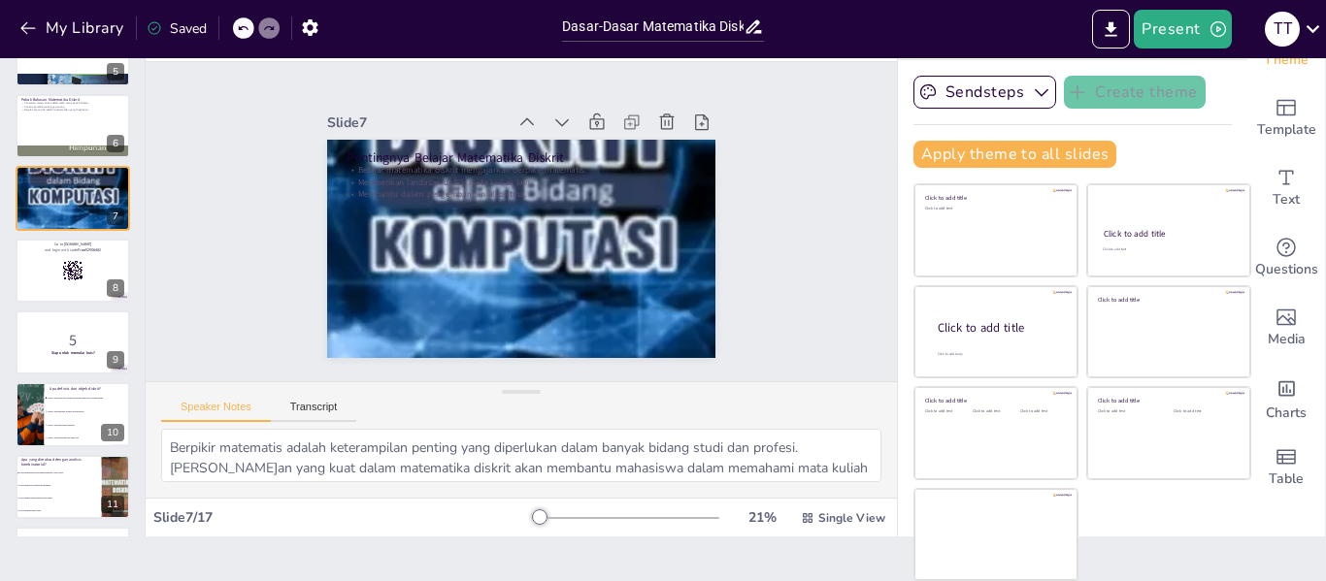
checkbox input "true"
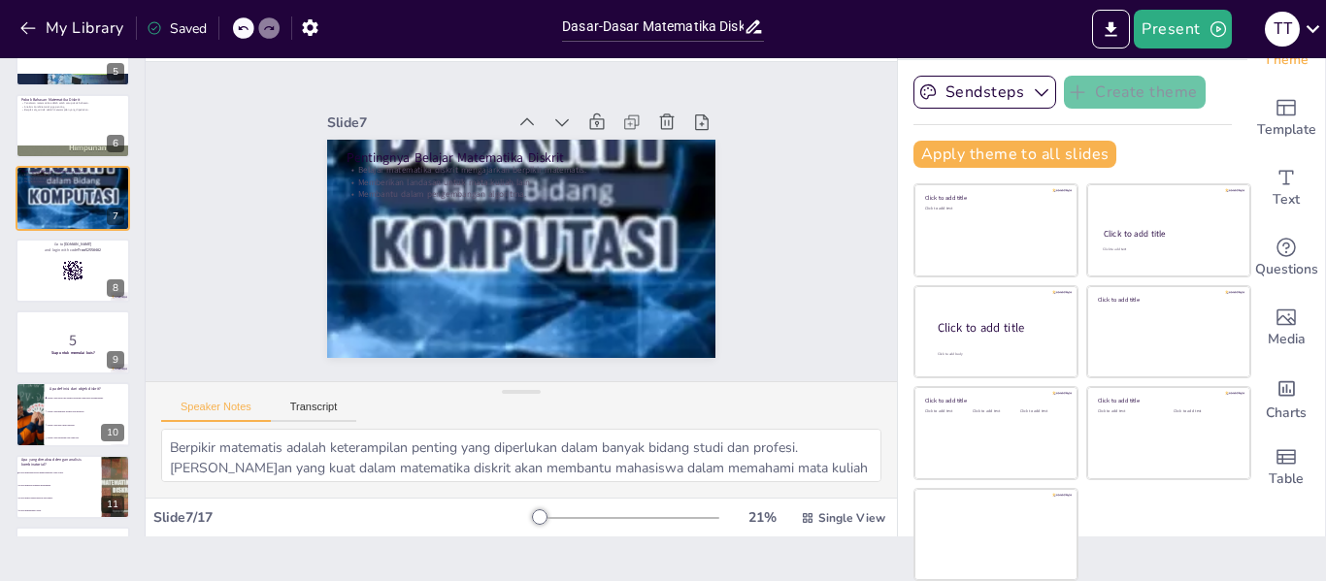
checkbox input "true"
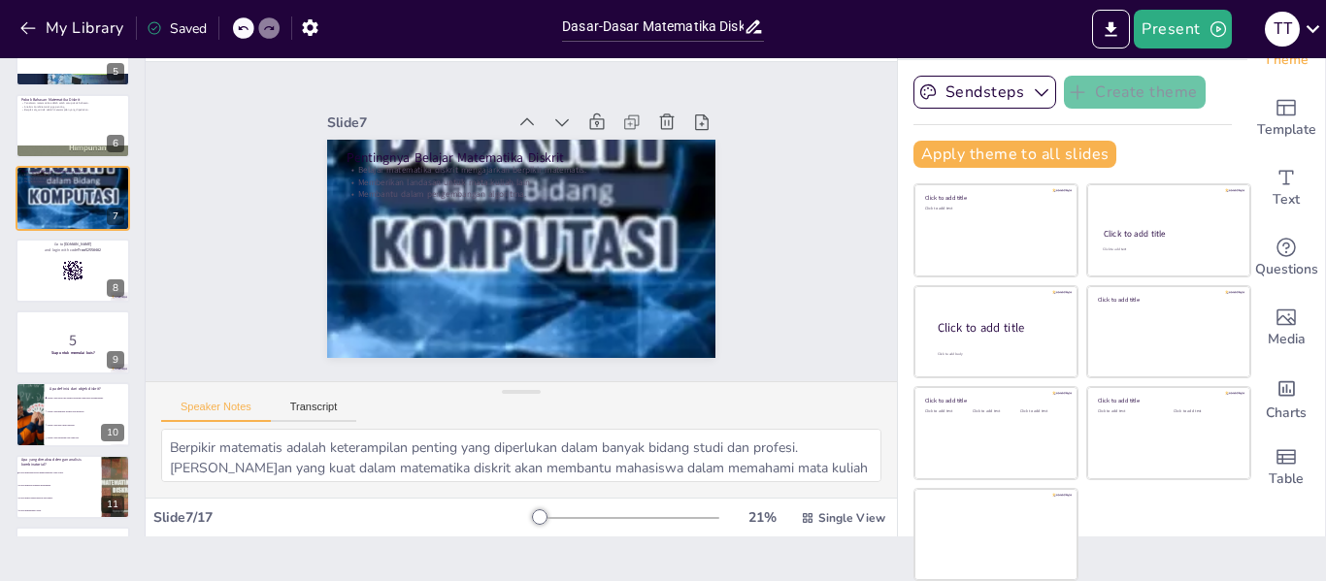
checkbox input "true"
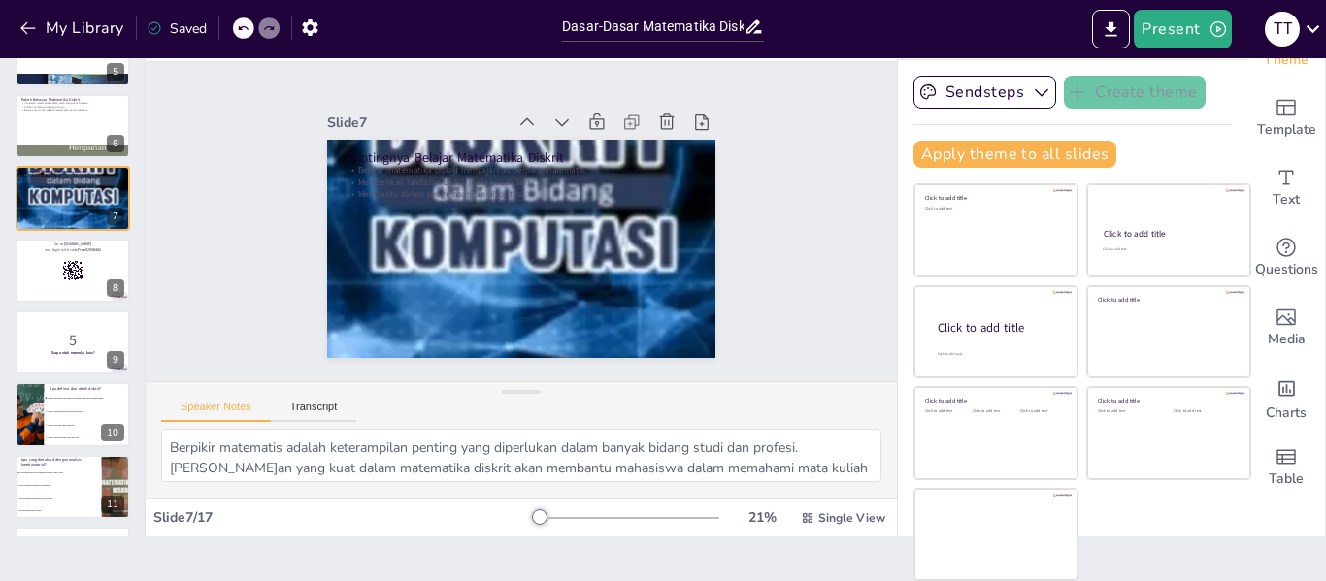
checkbox input "true"
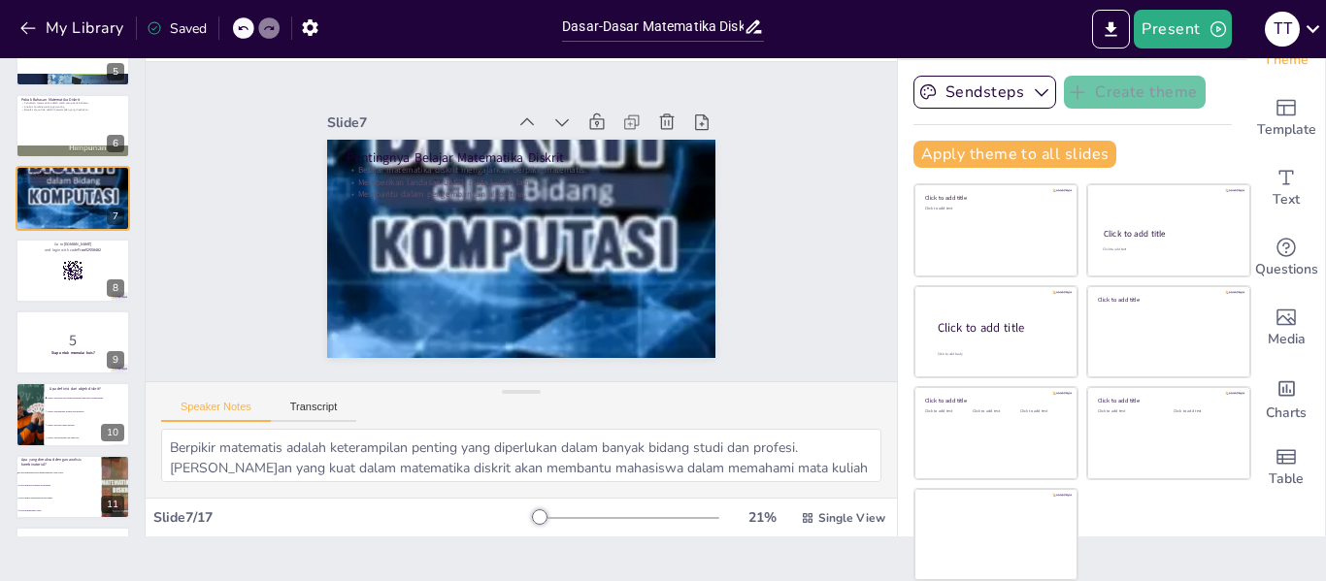
checkbox input "true"
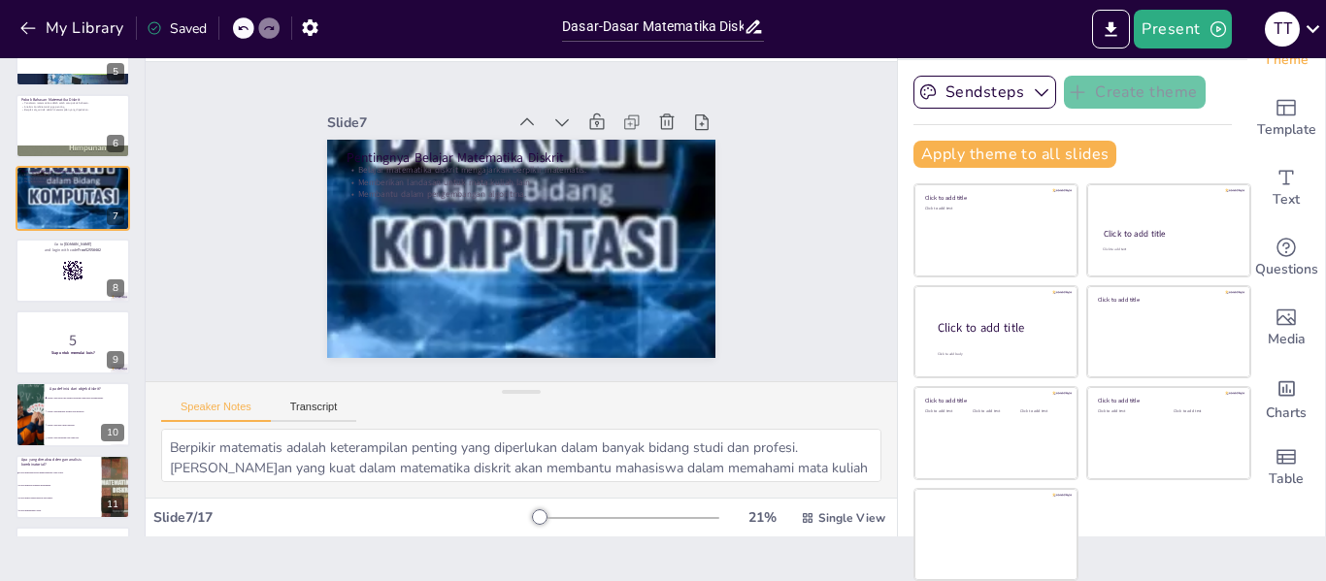
click at [41, 340] on p "5" at bounding box center [72, 340] width 103 height 21
checkbox input "true"
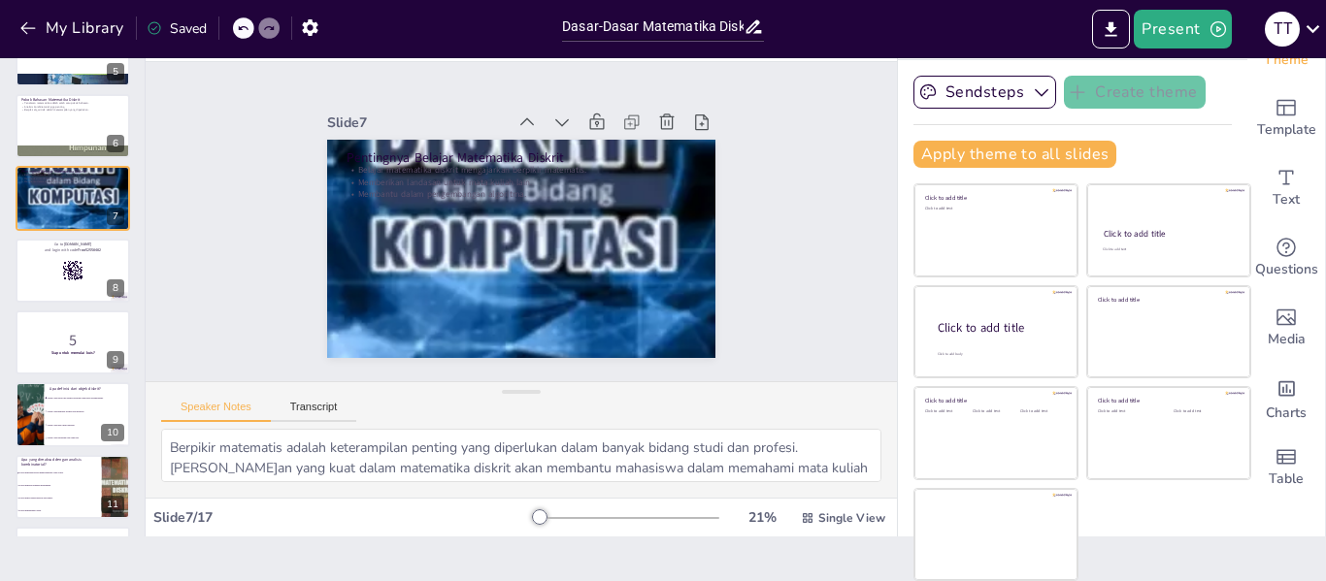
checkbox input "true"
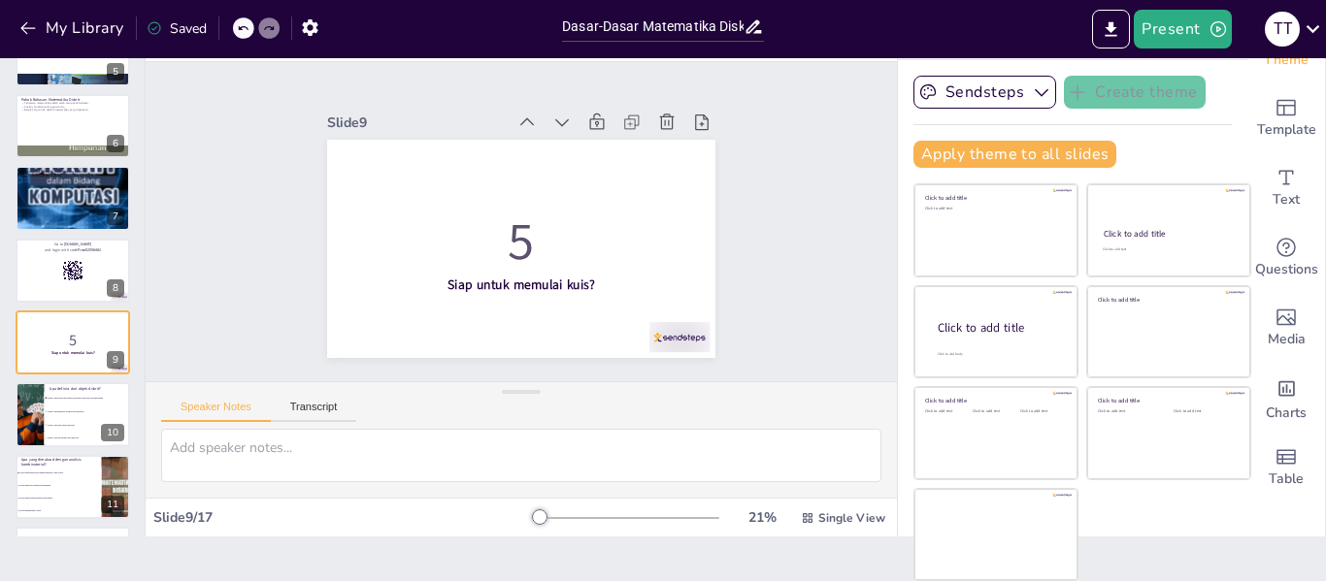
scroll to position [384, 0]
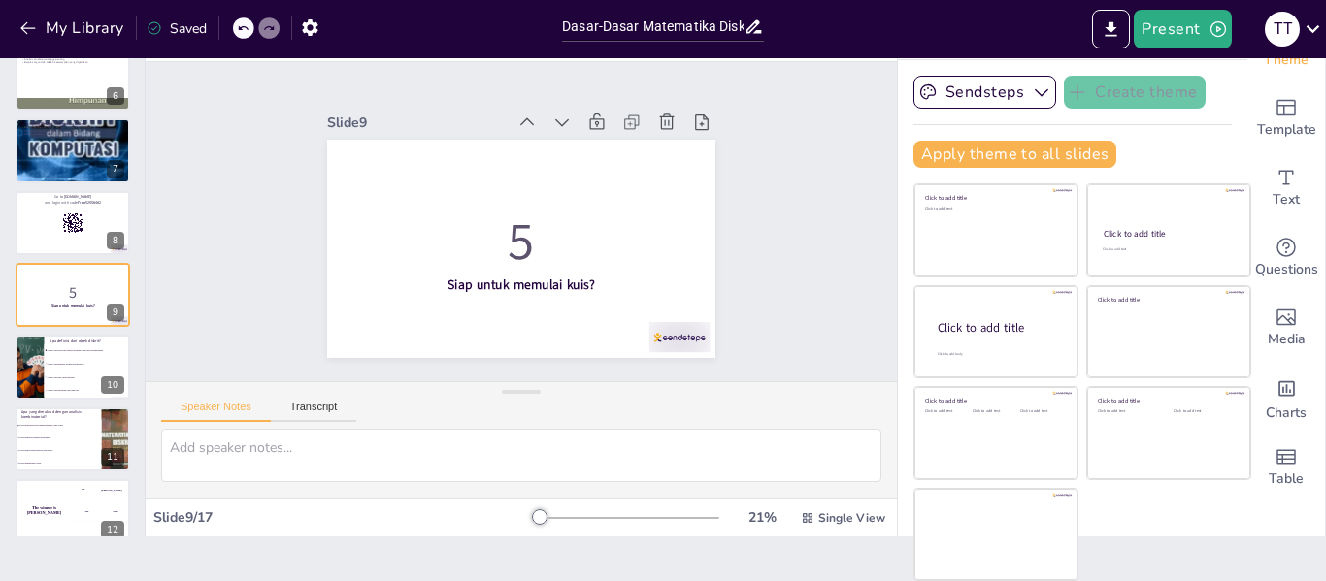
checkbox input "true"
click at [52, 223] on div at bounding box center [73, 223] width 115 height 64
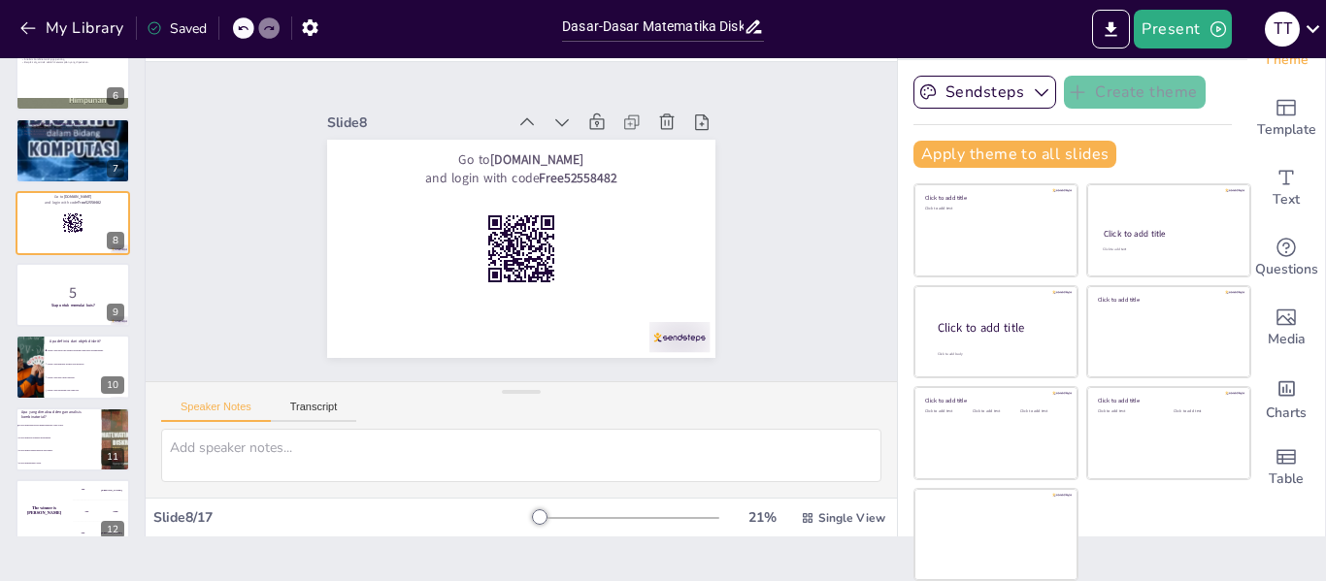
scroll to position [311, 0]
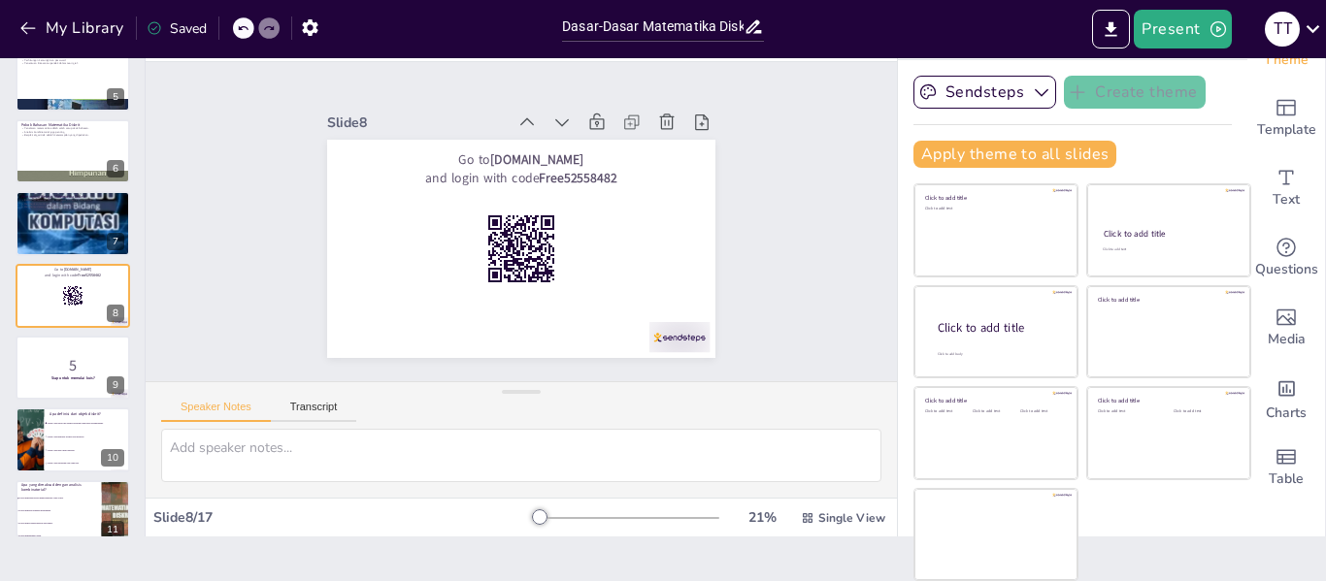
click at [66, 436] on span "Objek yang memiliki elemen terus menerus." at bounding box center [89, 436] width 82 height 2
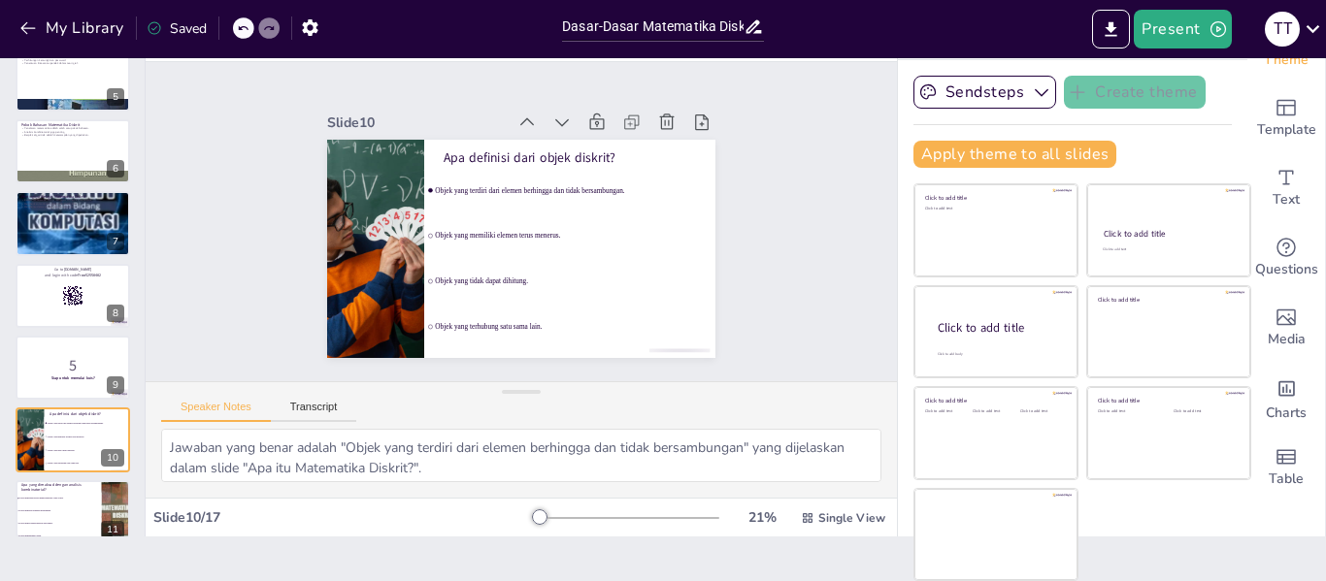
scroll to position [456, 0]
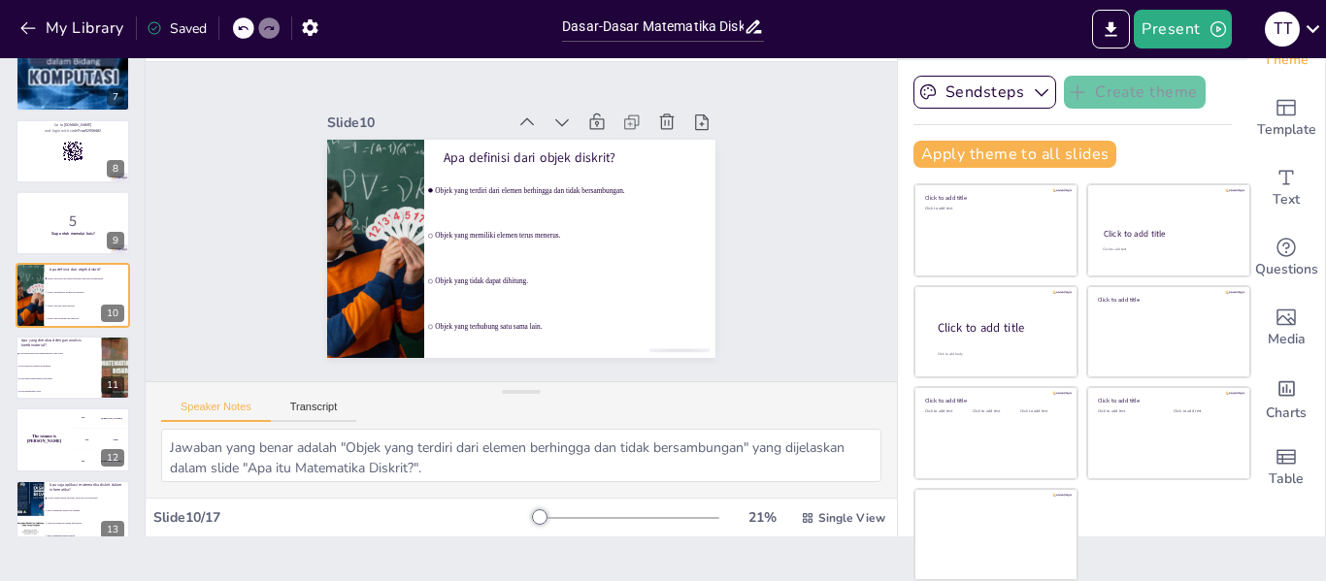
click at [52, 495] on li "Contoh aplikasi dalam algoritma, basis data, dan kriptografi." at bounding box center [88, 498] width 86 height 12
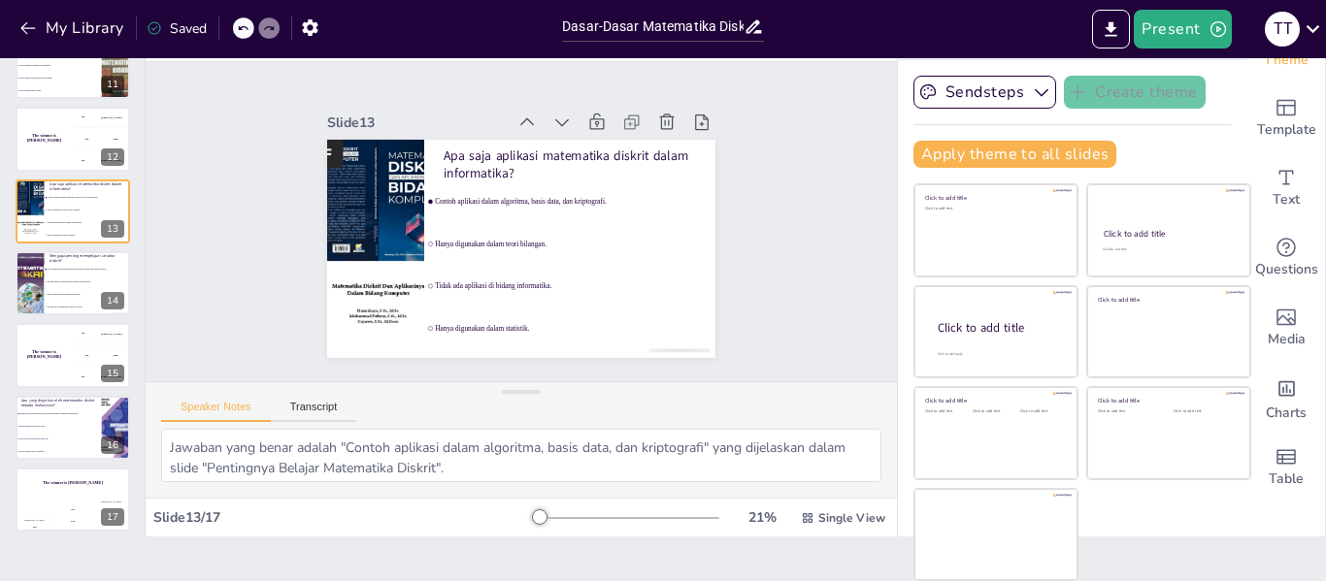
scroll to position [768, 0]
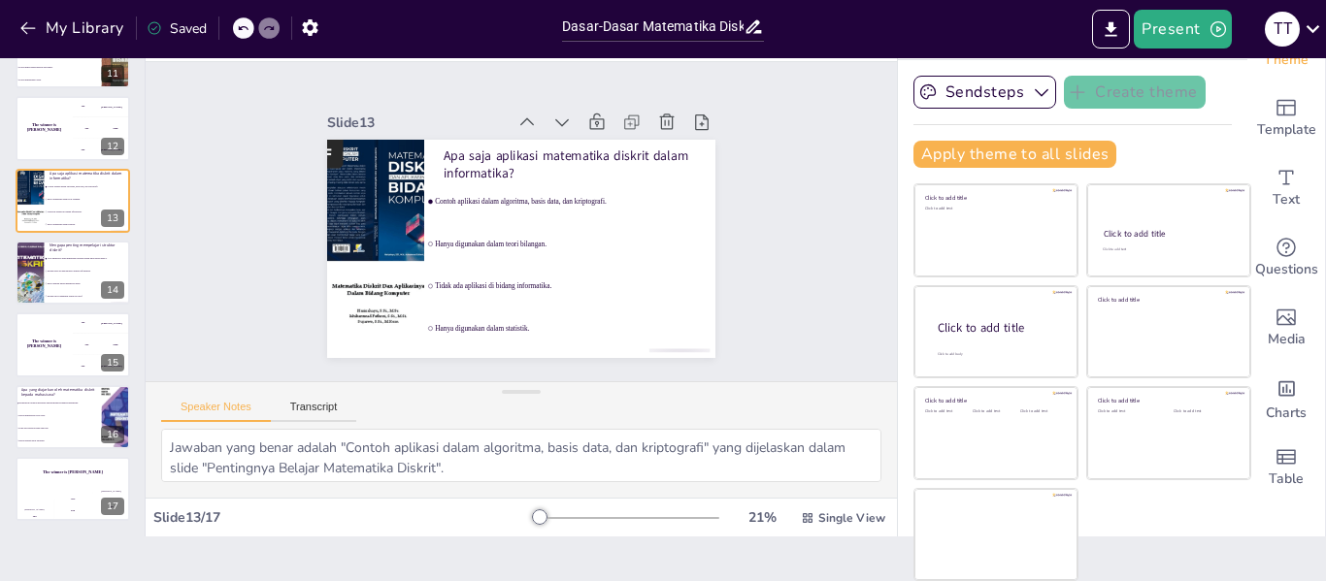
click at [64, 430] on li "Tidak ada pengaruh pada studi lain." at bounding box center [59, 428] width 86 height 12
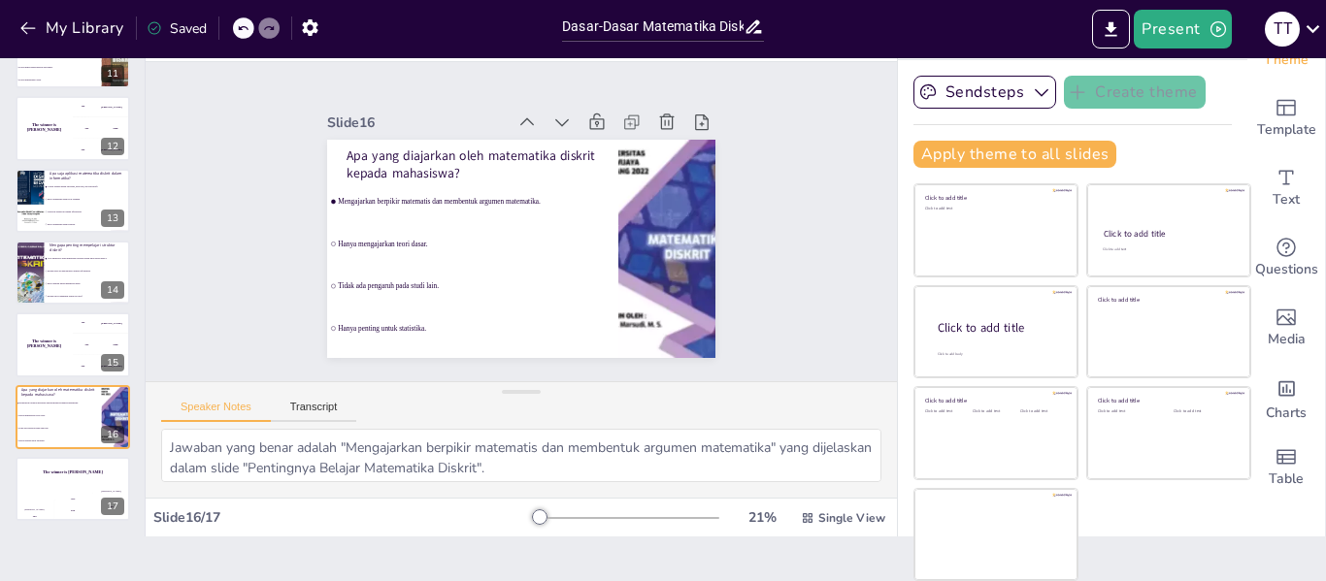
click at [45, 498] on div "Hasan 100" at bounding box center [35, 505] width 38 height 32
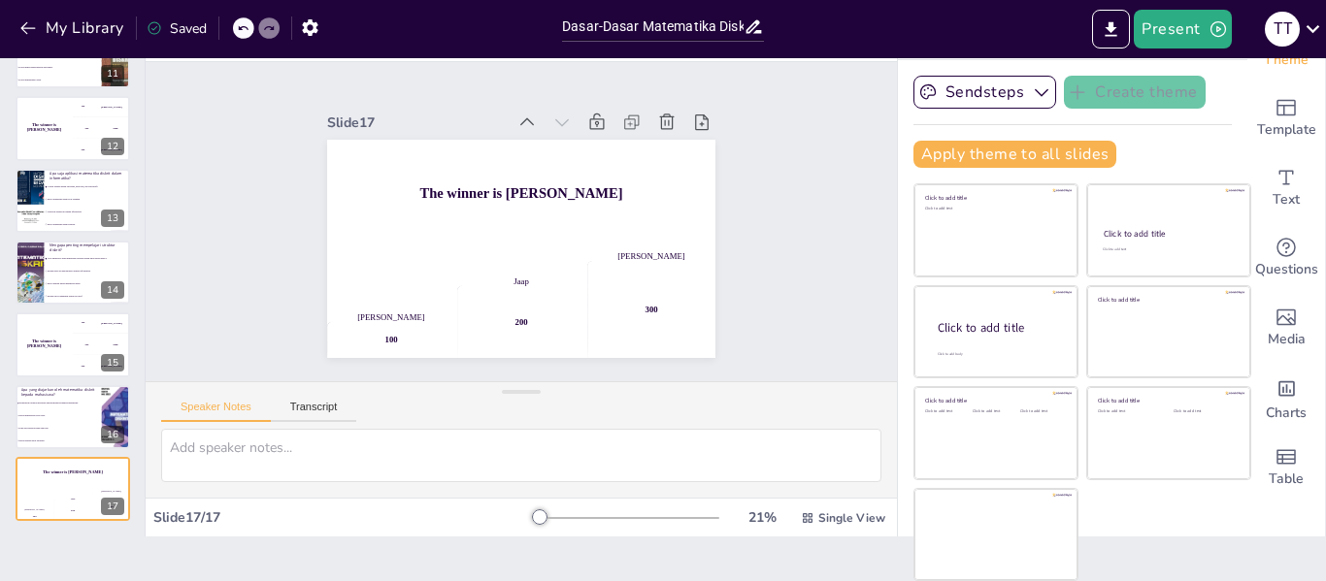
click at [657, 118] on icon at bounding box center [666, 122] width 19 height 19
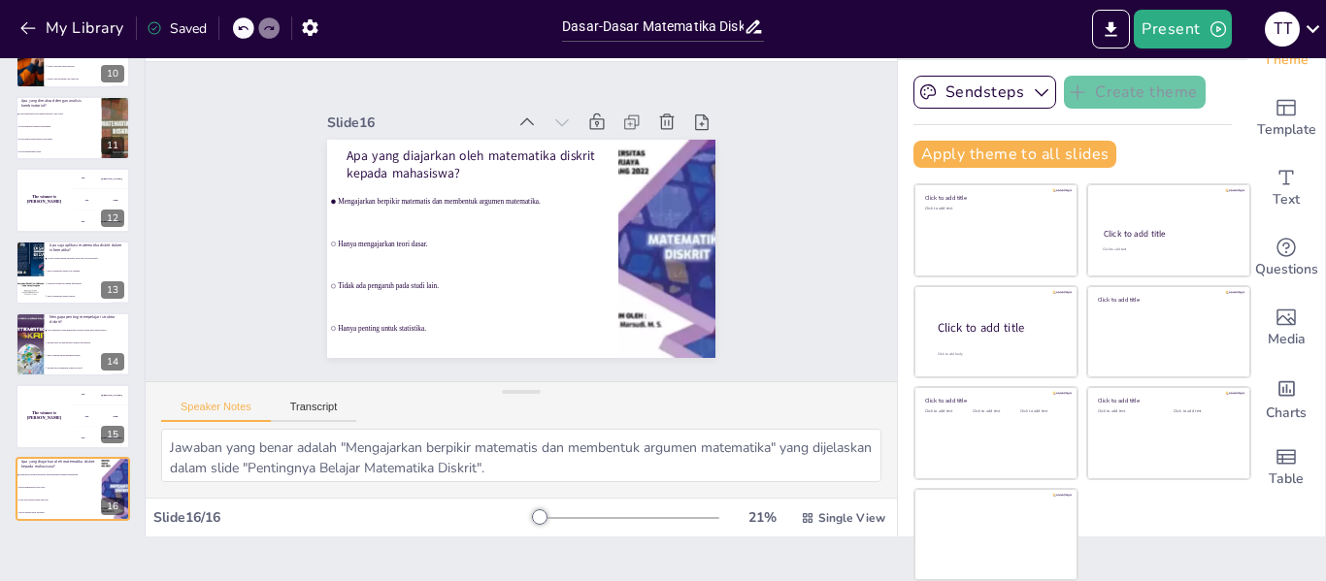
click at [657, 118] on icon at bounding box center [666, 122] width 19 height 19
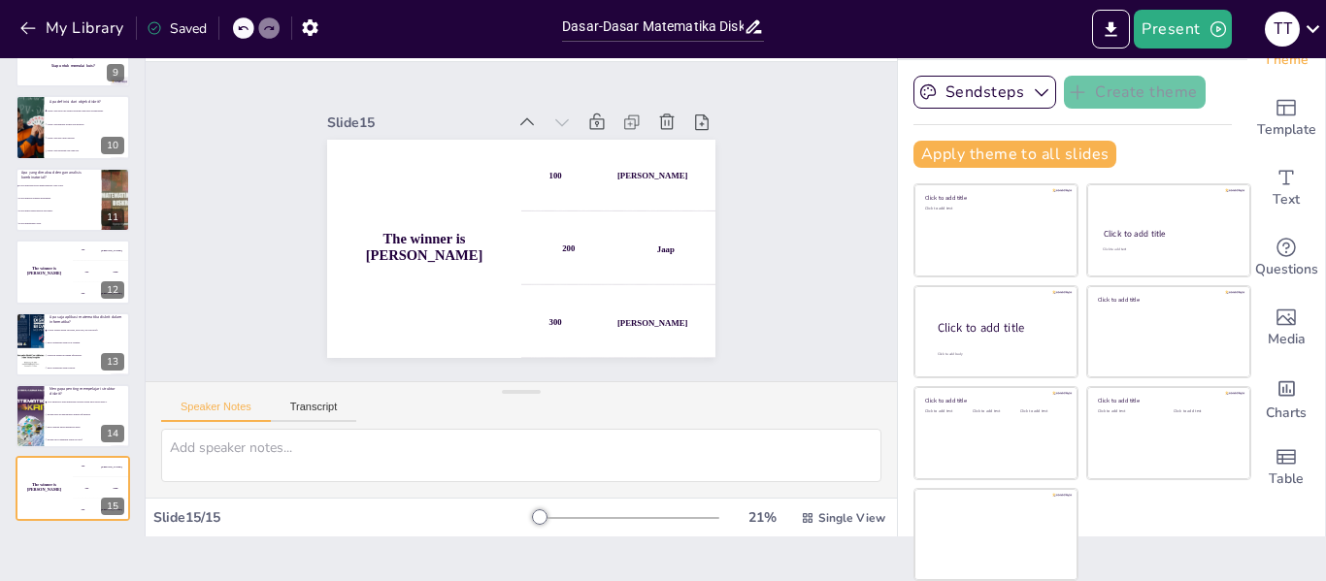
click at [657, 118] on icon at bounding box center [666, 122] width 19 height 19
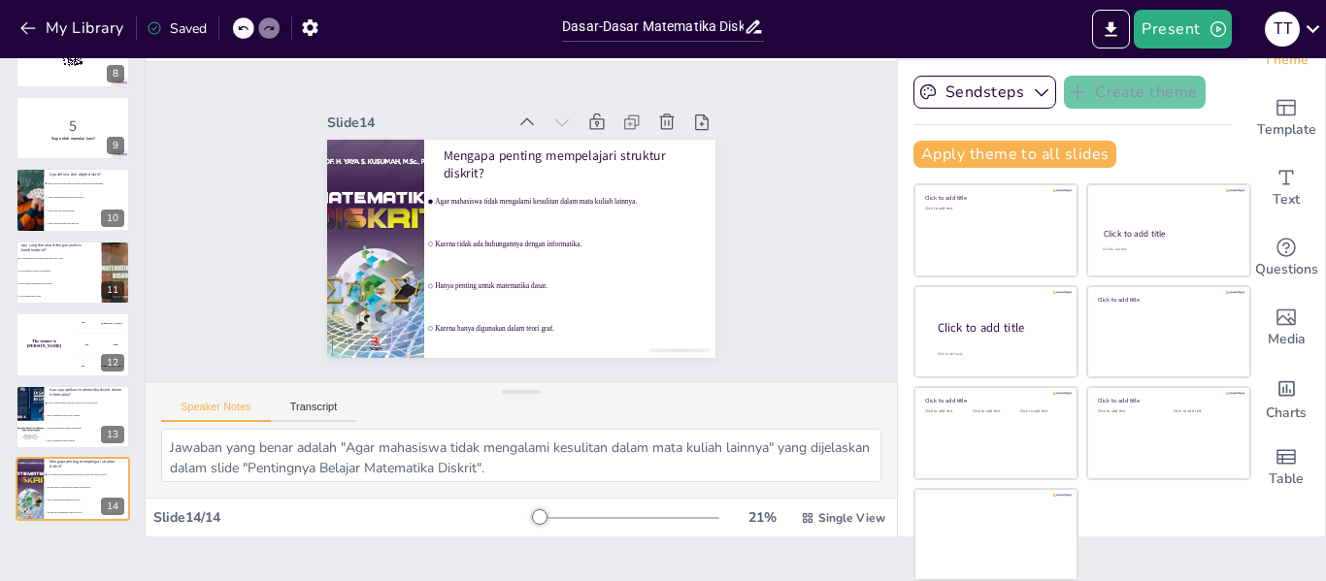
click at [657, 118] on icon at bounding box center [666, 122] width 19 height 19
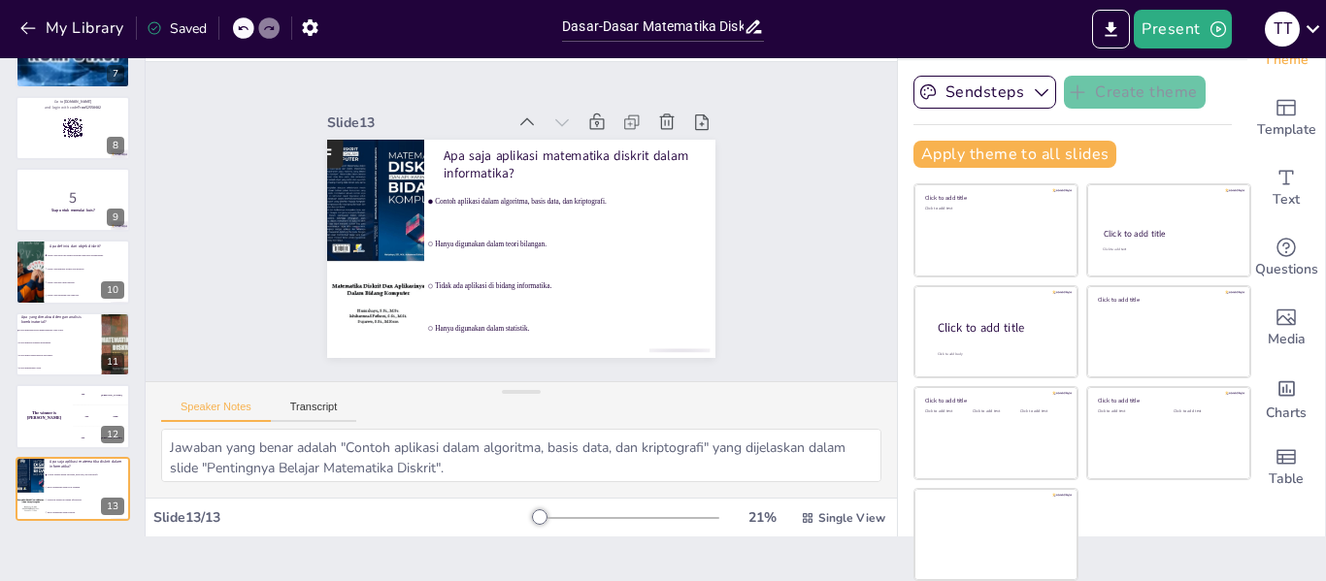
click at [666, 127] on icon at bounding box center [676, 137] width 21 height 21
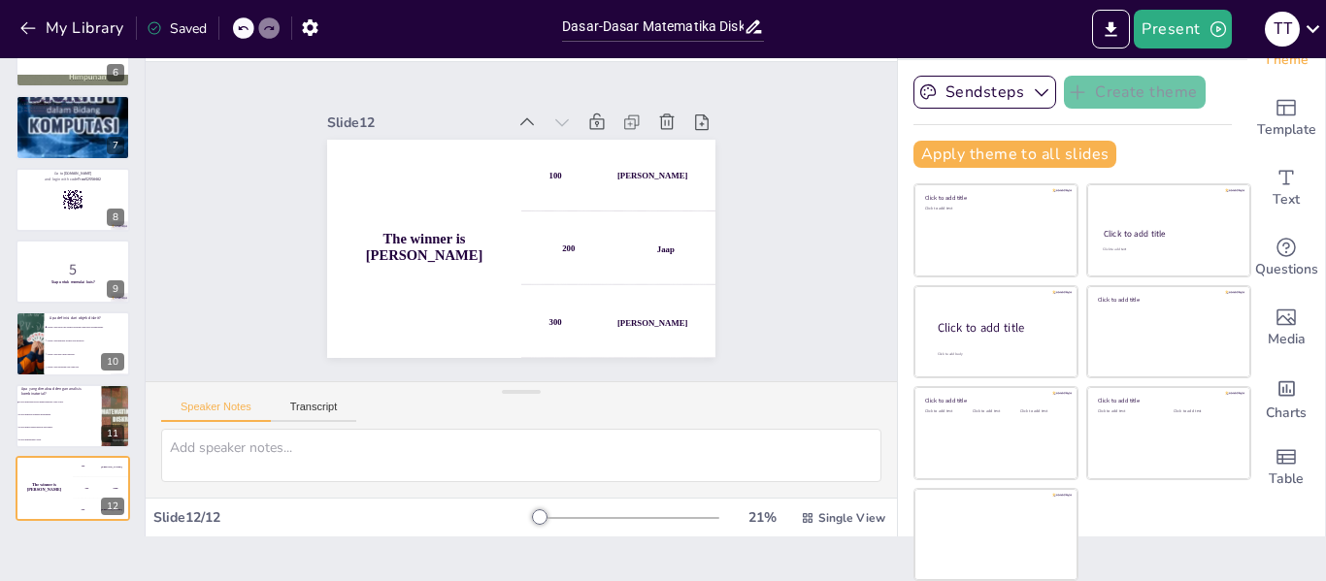
click at [657, 118] on icon at bounding box center [666, 122] width 19 height 19
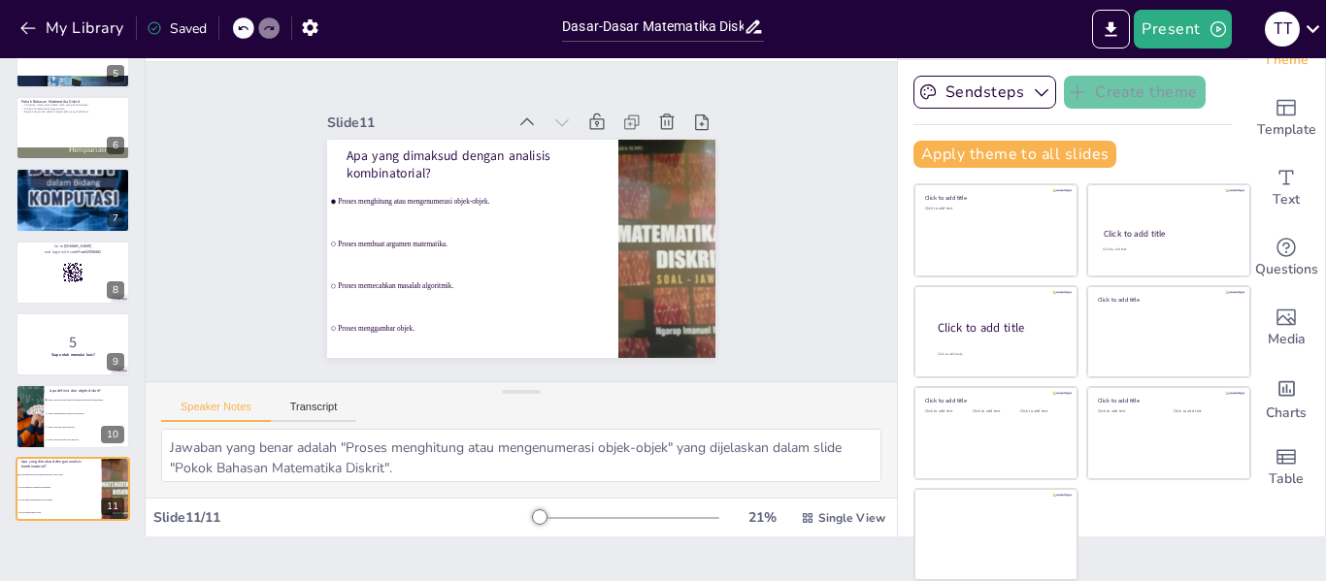
click at [657, 118] on icon at bounding box center [666, 122] width 19 height 19
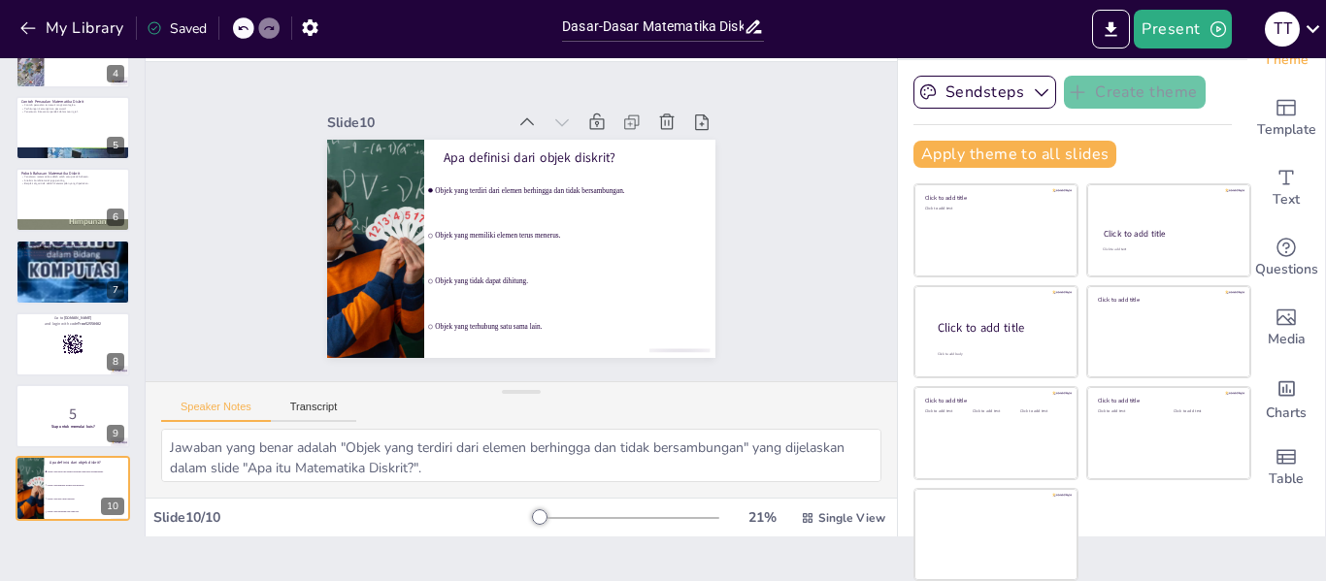
click at [657, 118] on icon at bounding box center [666, 122] width 19 height 19
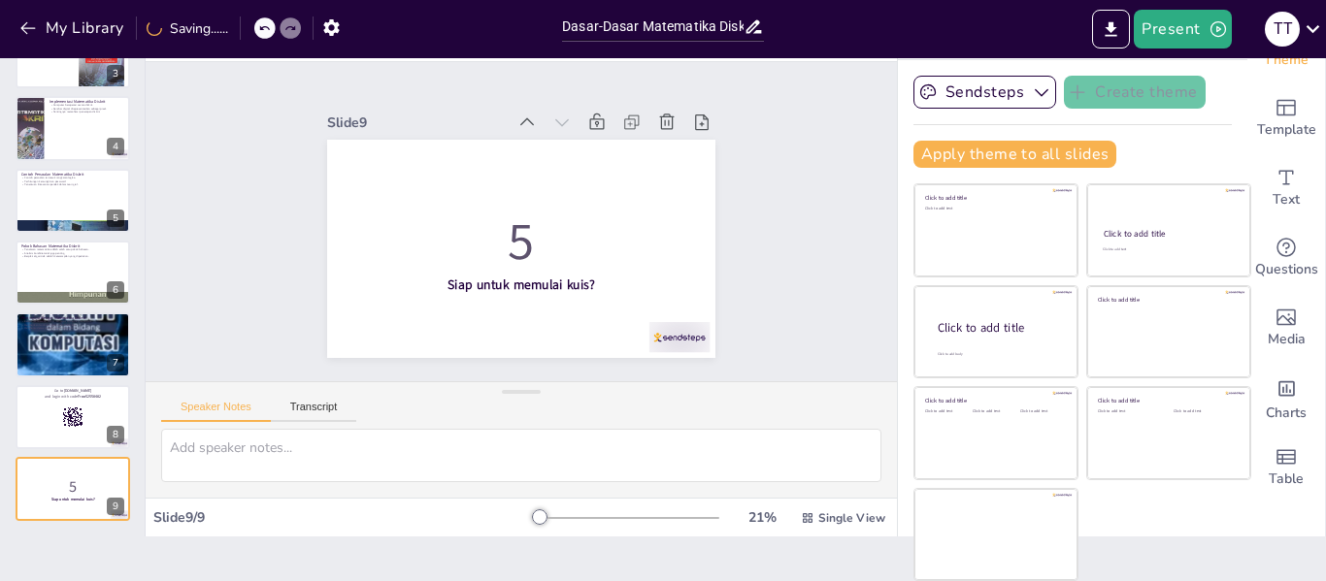
click at [657, 118] on icon at bounding box center [666, 122] width 19 height 19
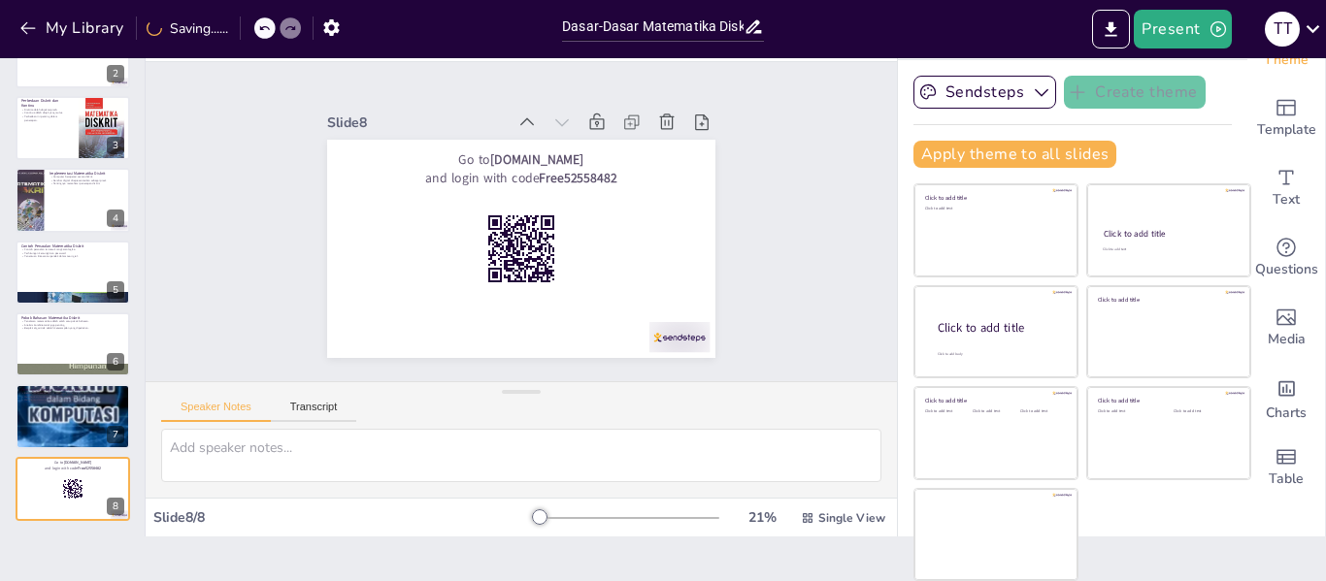
click at [657, 118] on icon at bounding box center [666, 122] width 19 height 19
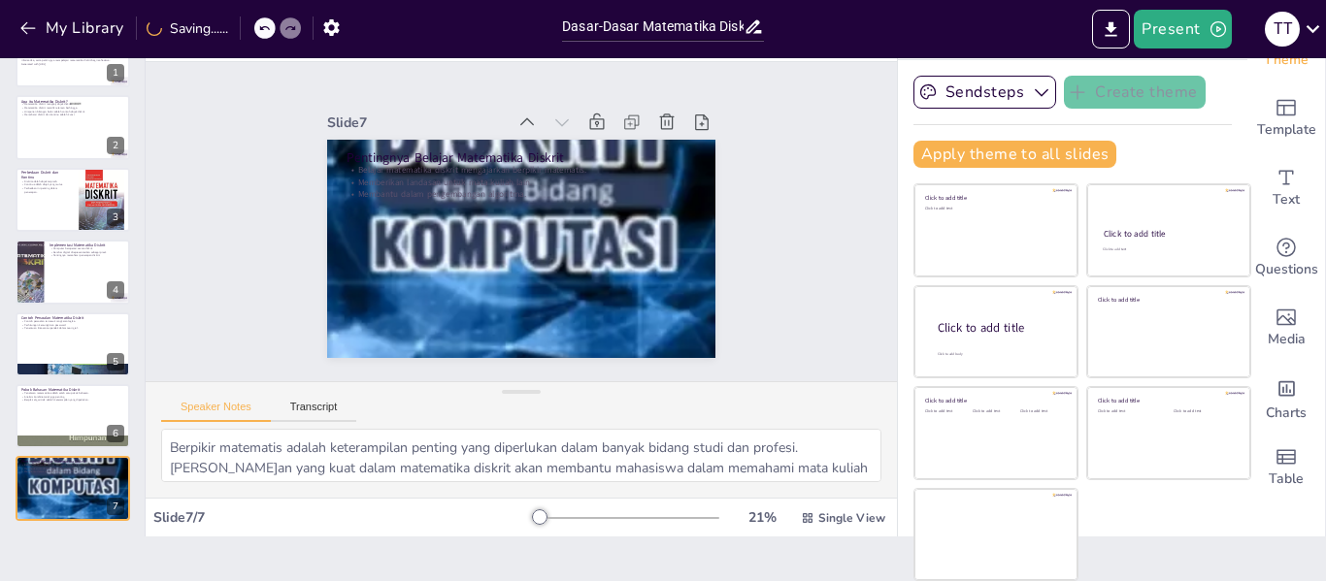
scroll to position [47, 0]
click at [657, 118] on icon at bounding box center [666, 122] width 19 height 19
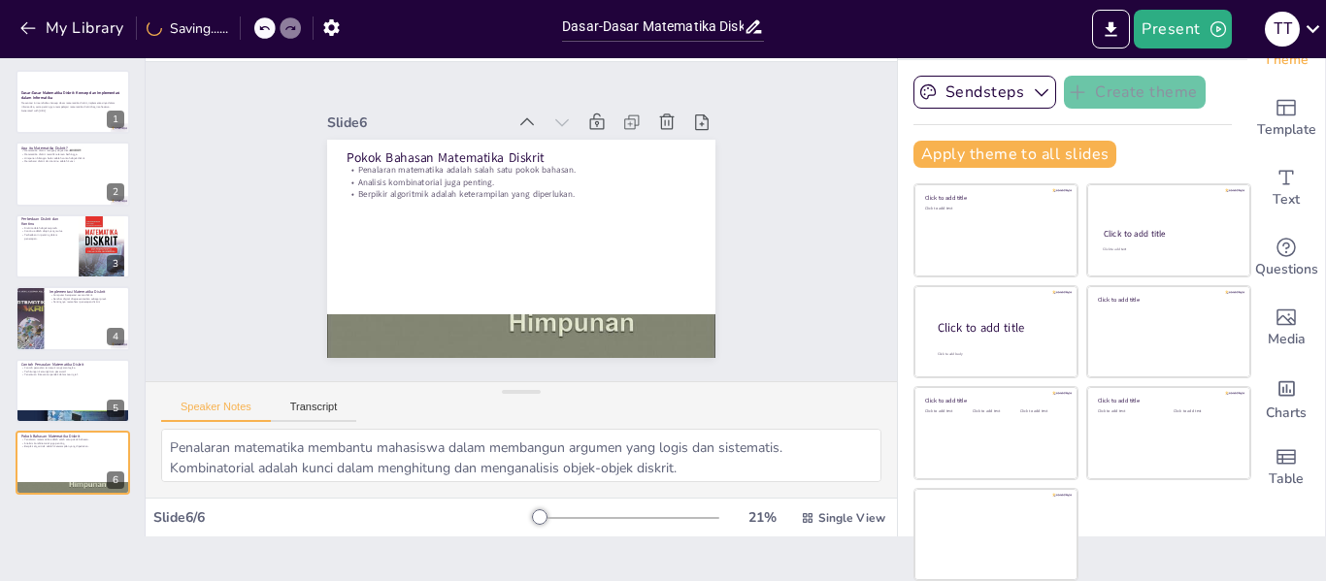
scroll to position [0, 0]
click at [657, 118] on icon at bounding box center [666, 122] width 19 height 19
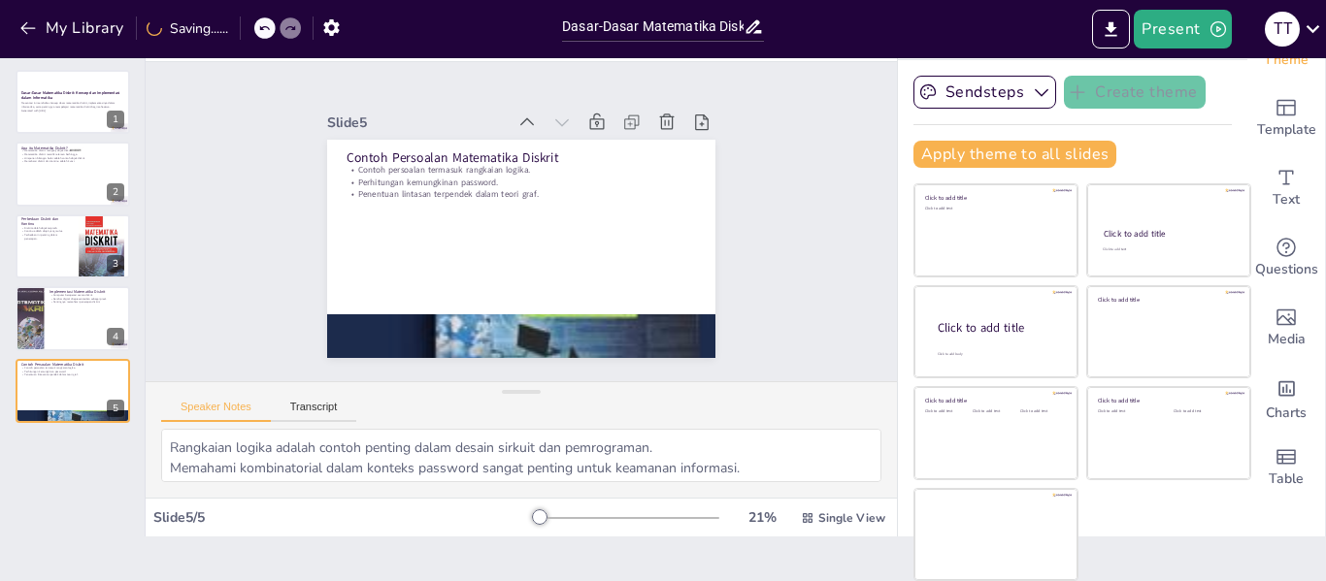
click at [657, 118] on icon at bounding box center [666, 122] width 19 height 19
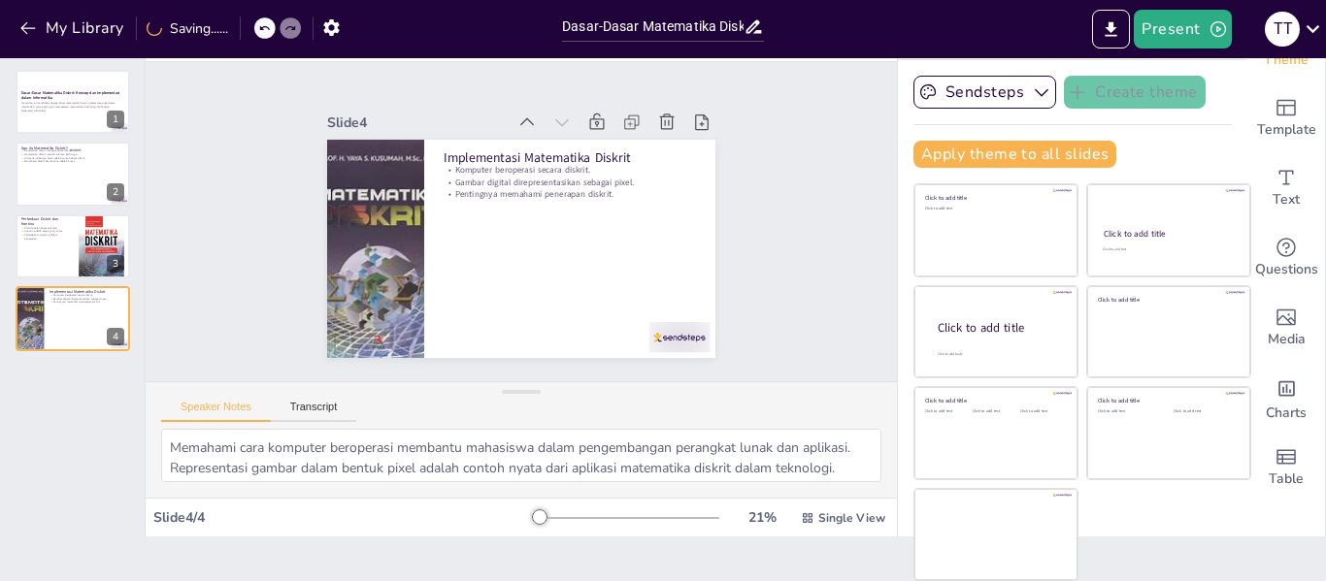
click at [666, 127] on icon at bounding box center [676, 137] width 21 height 21
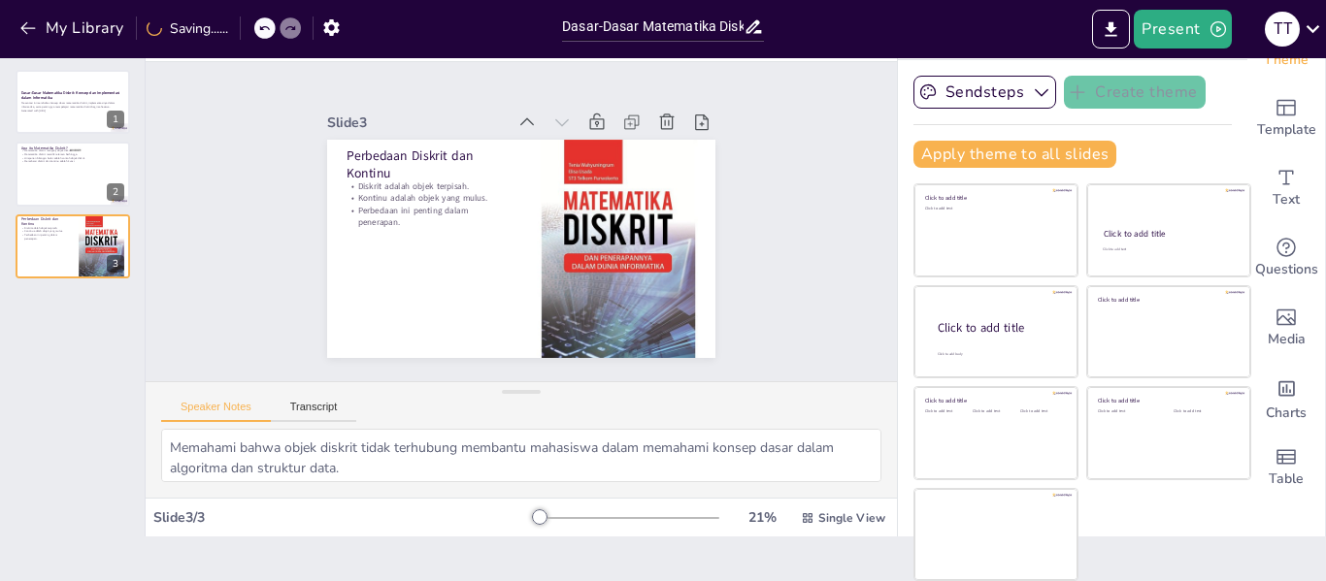
click at [678, 249] on icon at bounding box center [691, 262] width 27 height 27
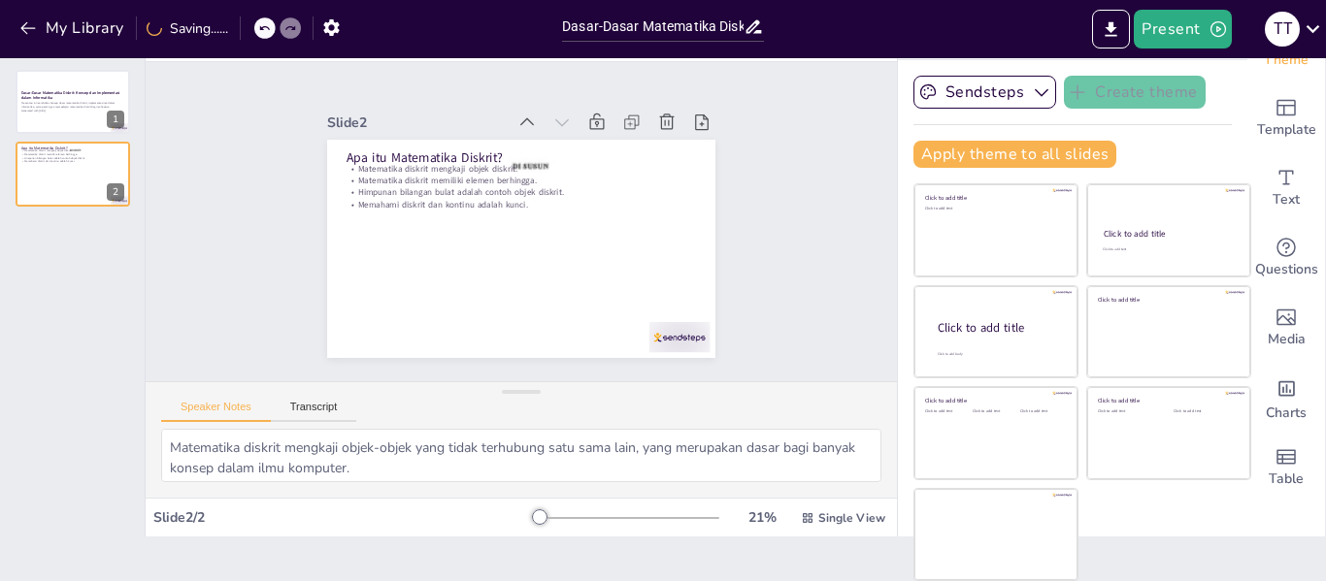
click at [657, 118] on icon at bounding box center [666, 122] width 19 height 19
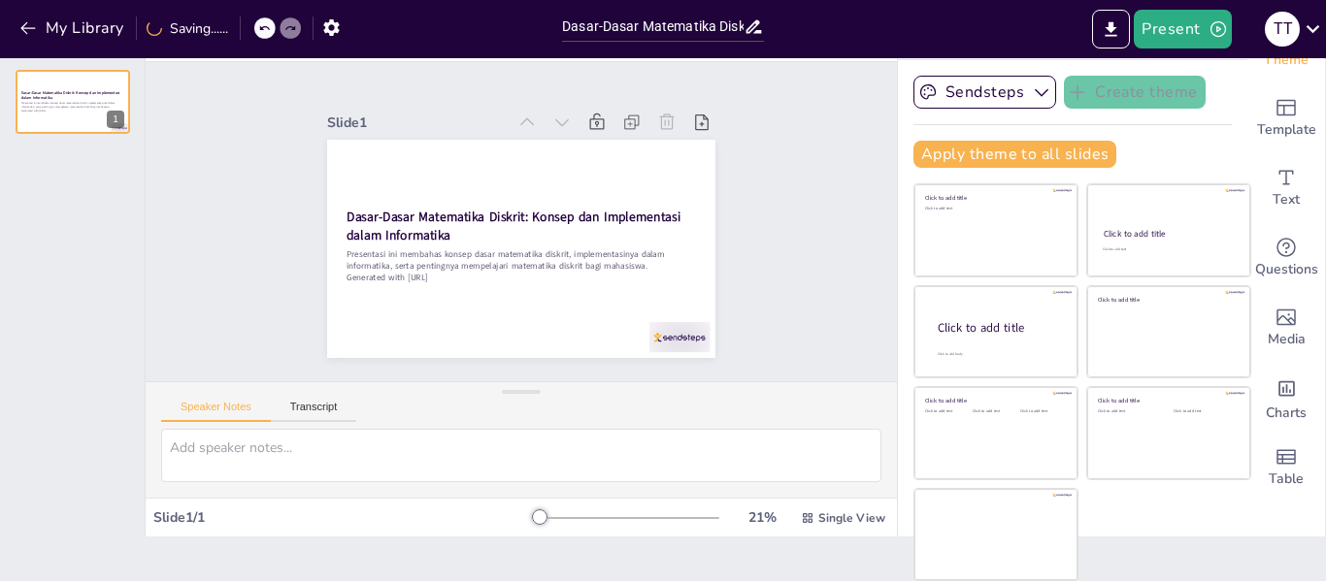
click at [657, 118] on icon at bounding box center [666, 122] width 19 height 19
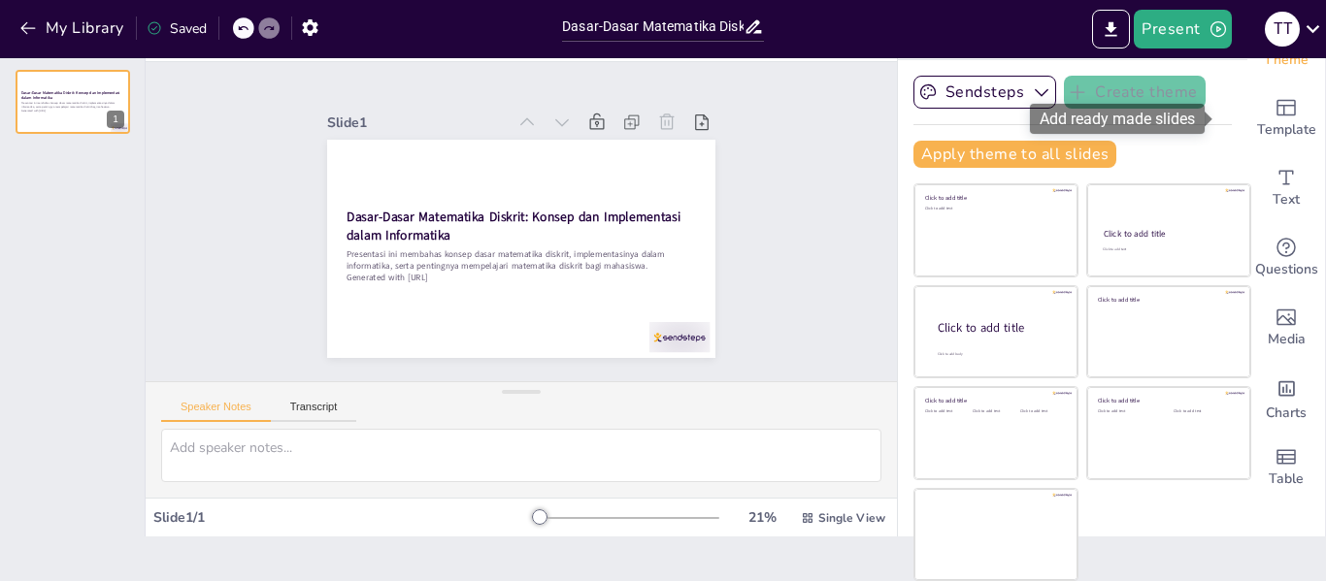
click at [1276, 115] on icon "Add ready made slides" at bounding box center [1285, 108] width 19 height 16
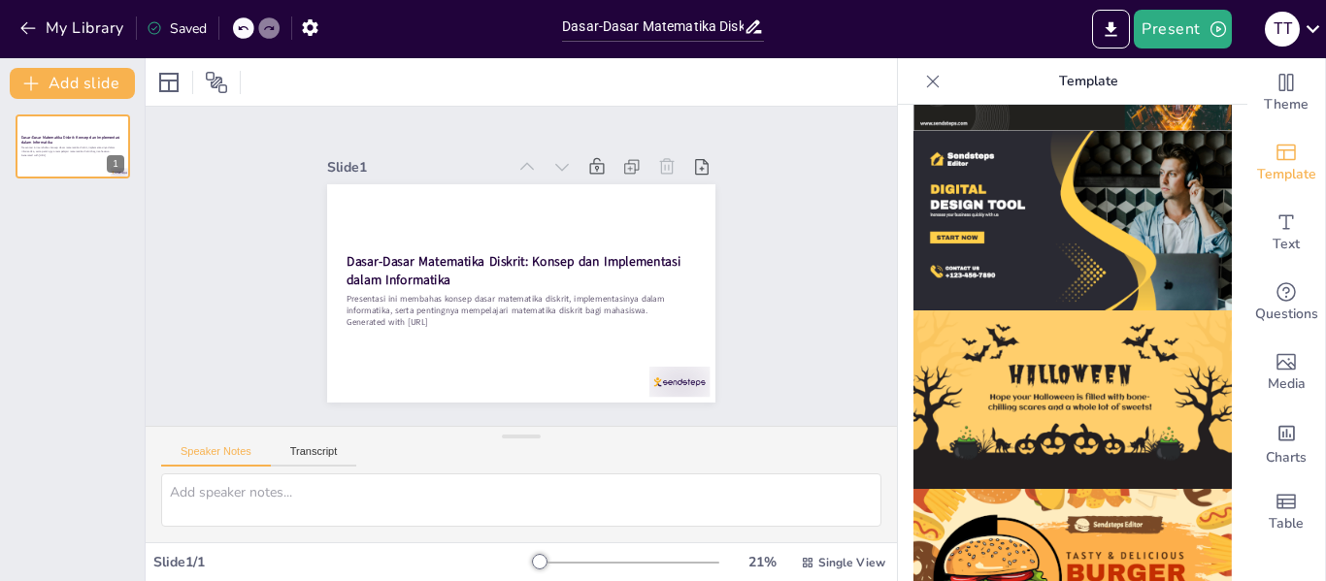
scroll to position [1988, 0]
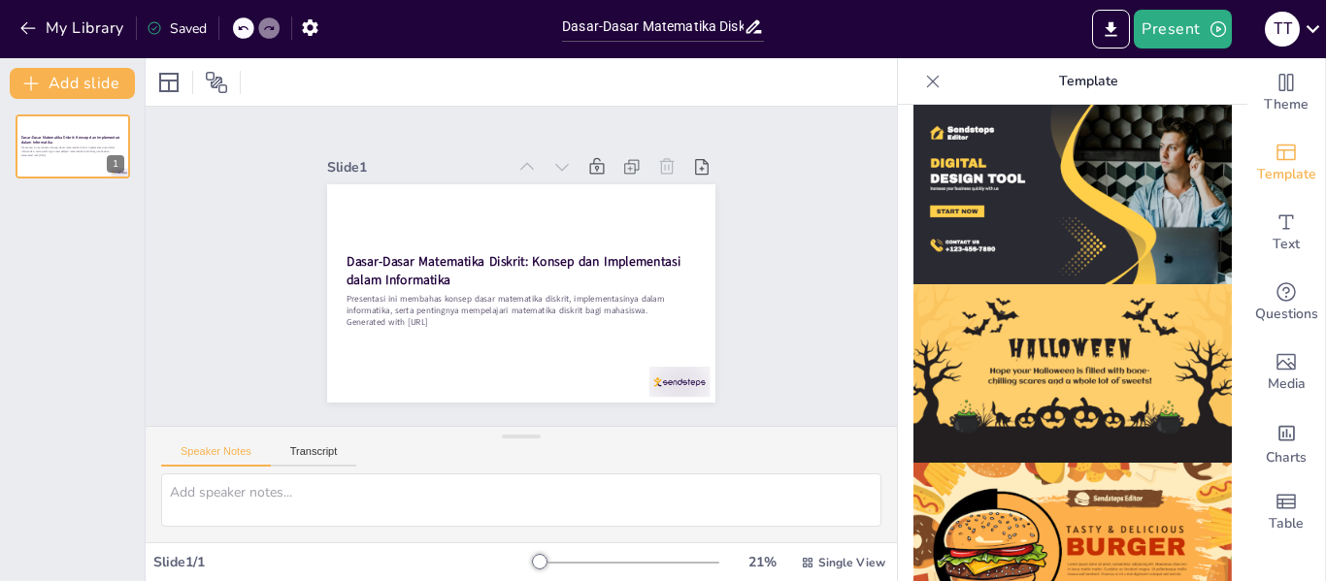
click at [1283, 23] on div "t t" at bounding box center [1281, 29] width 35 height 35
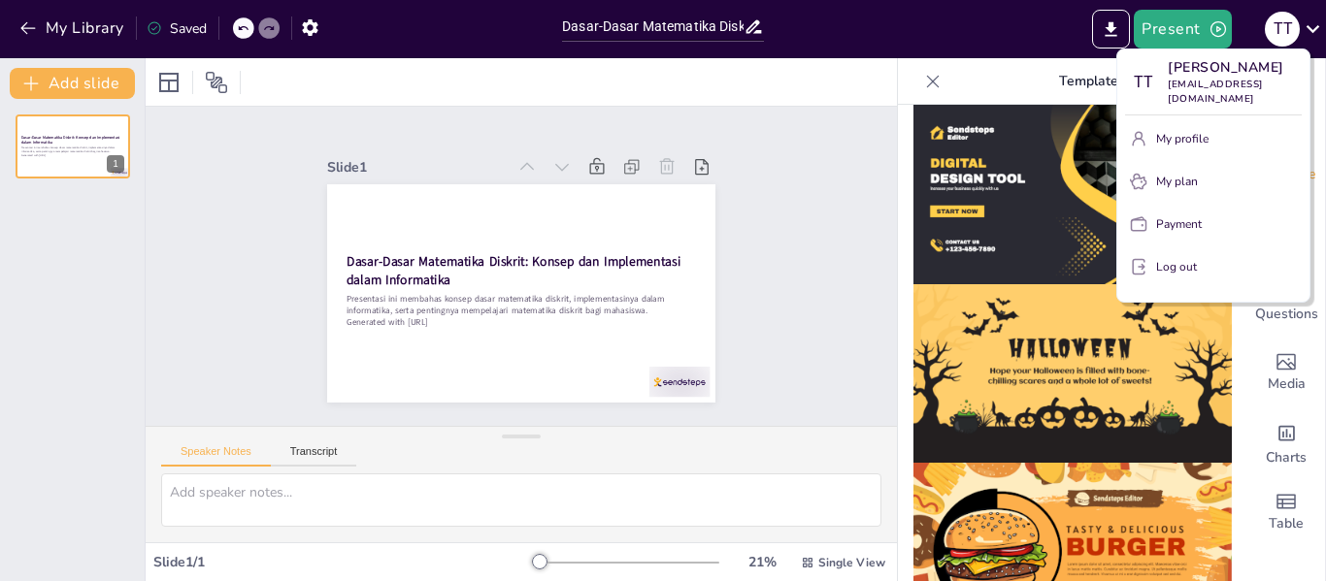
click at [1191, 258] on p "Log out" at bounding box center [1176, 266] width 41 height 17
